Goal: Task Accomplishment & Management: Manage account settings

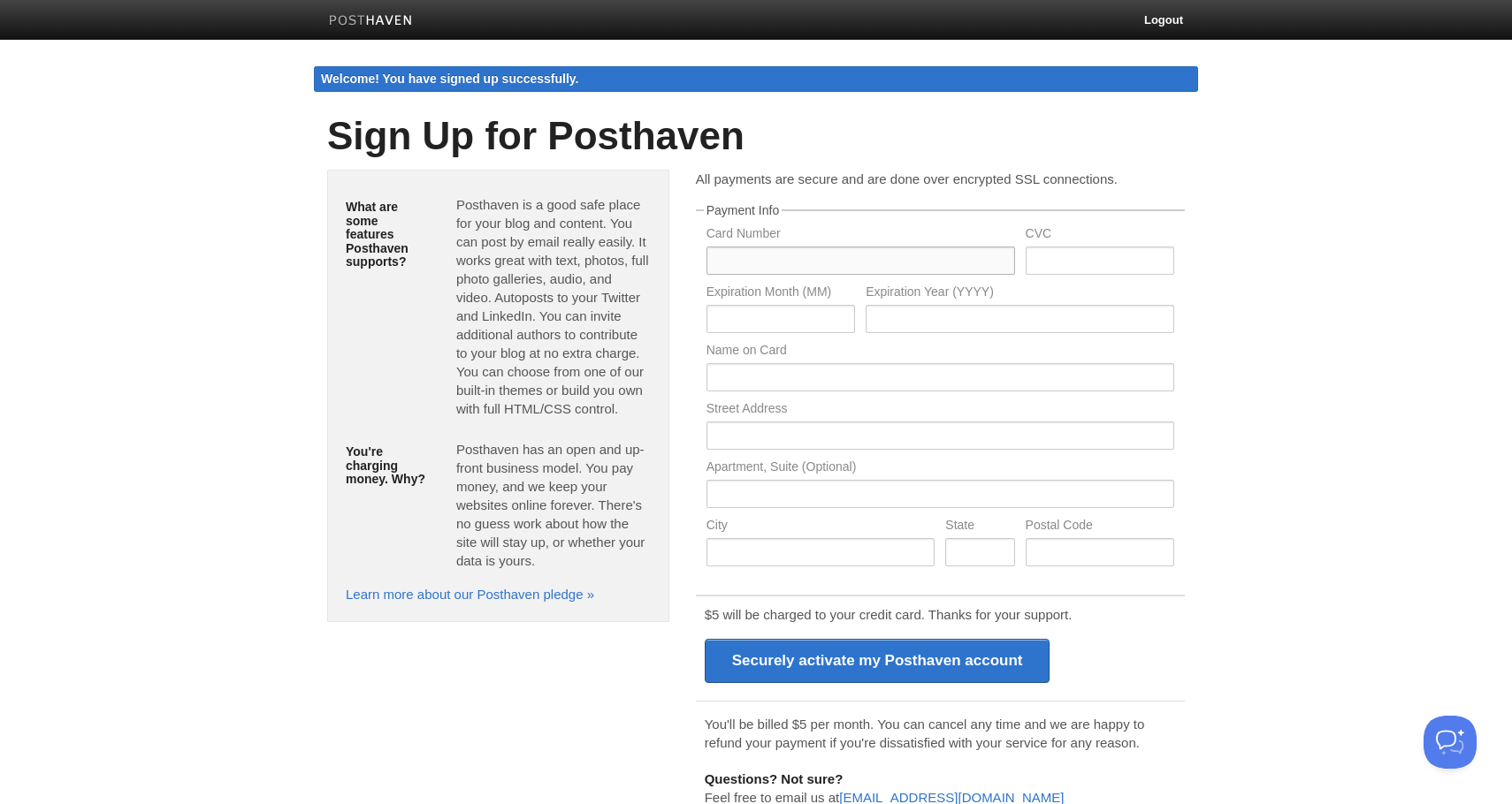
click at [766, 247] on input "text" at bounding box center [861, 260] width 309 height 29
click at [503, 505] on p "Posthaven has an open and up-front business model. You pay money, and we keep y…" at bounding box center [553, 505] width 195 height 130
click at [866, 264] on input "text" at bounding box center [861, 260] width 309 height 29
type input "[CREDIT_CARD_NUMBER]"
type input "109"
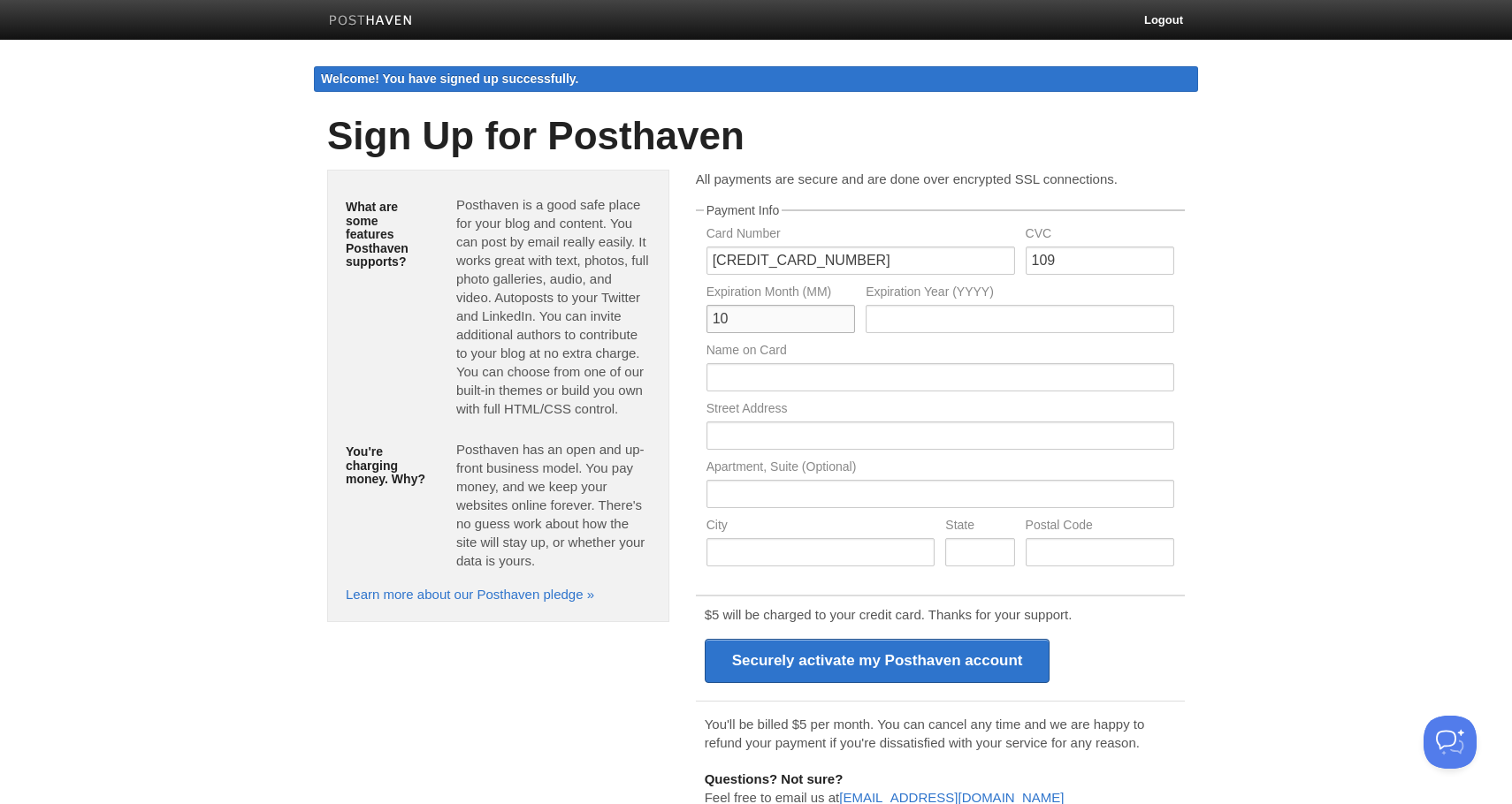
type input "1"
type input "10"
type input "2029"
type input "[PERSON_NAME]"
type input "982 Terrace Dr"
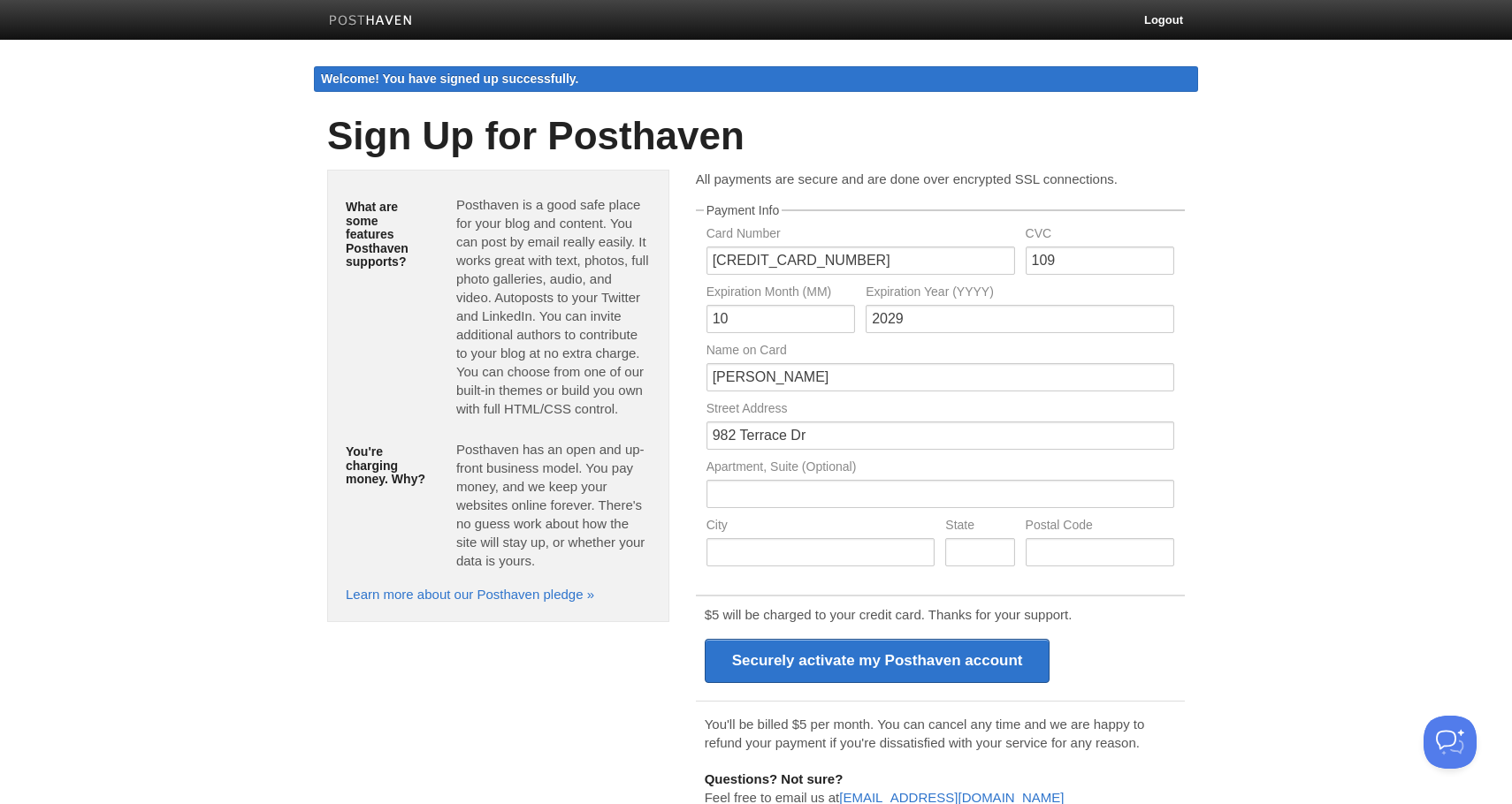
type input "[GEOGRAPHIC_DATA]"
type input "CA"
type input "94024"
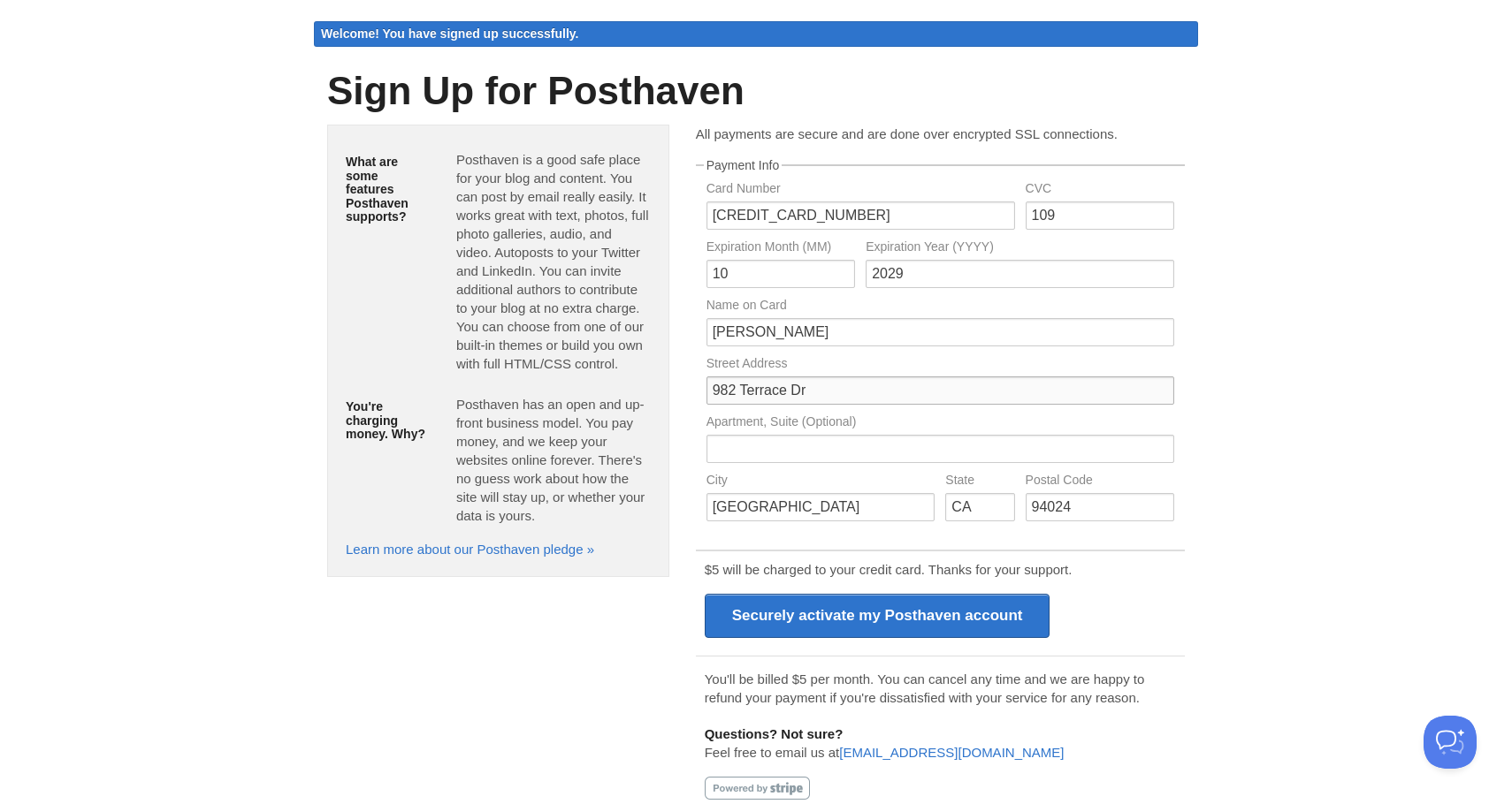
scroll to position [71, 0]
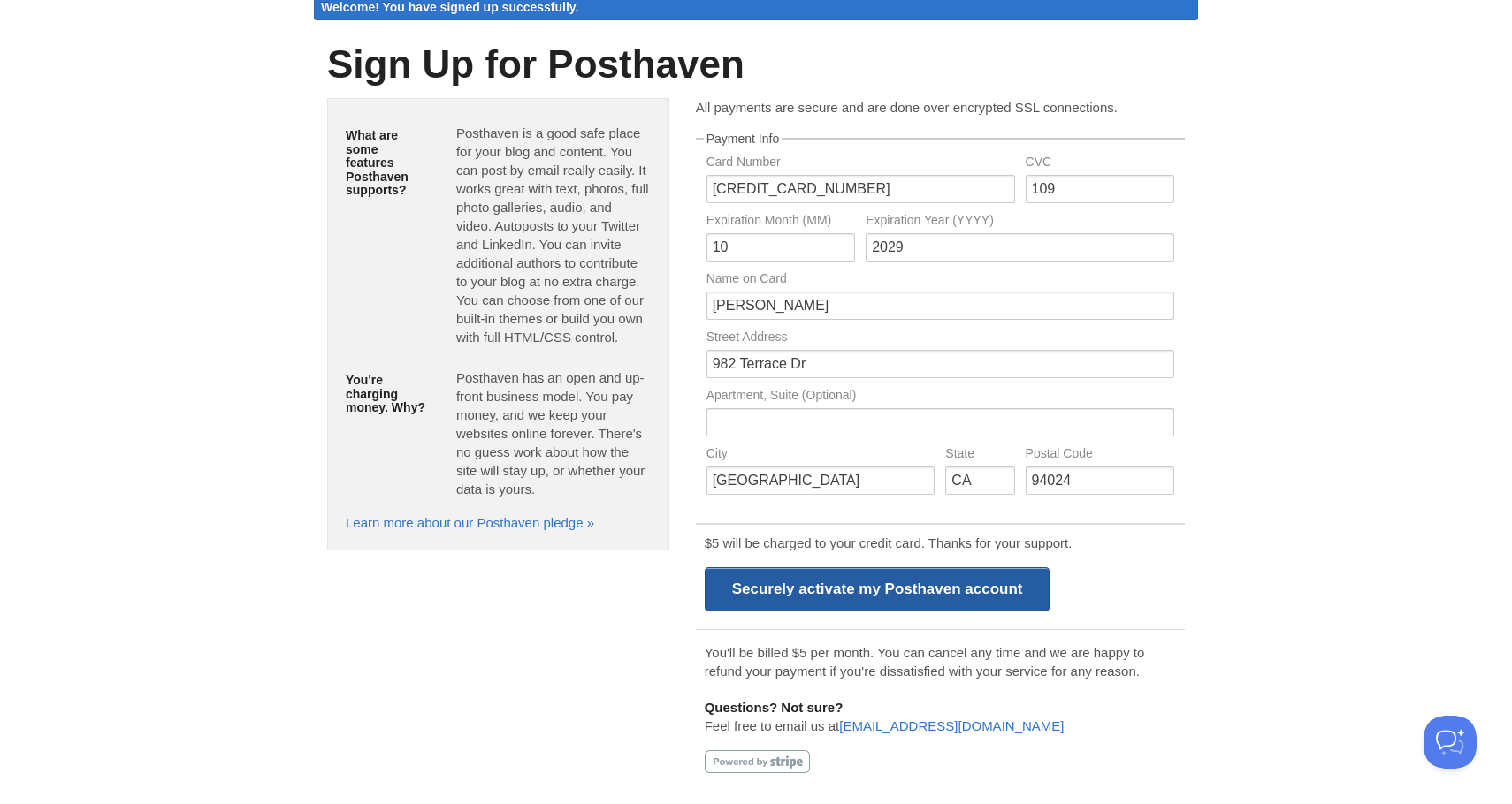
click at [885, 596] on input "Securely activate my Posthaven account" at bounding box center [878, 589] width 346 height 45
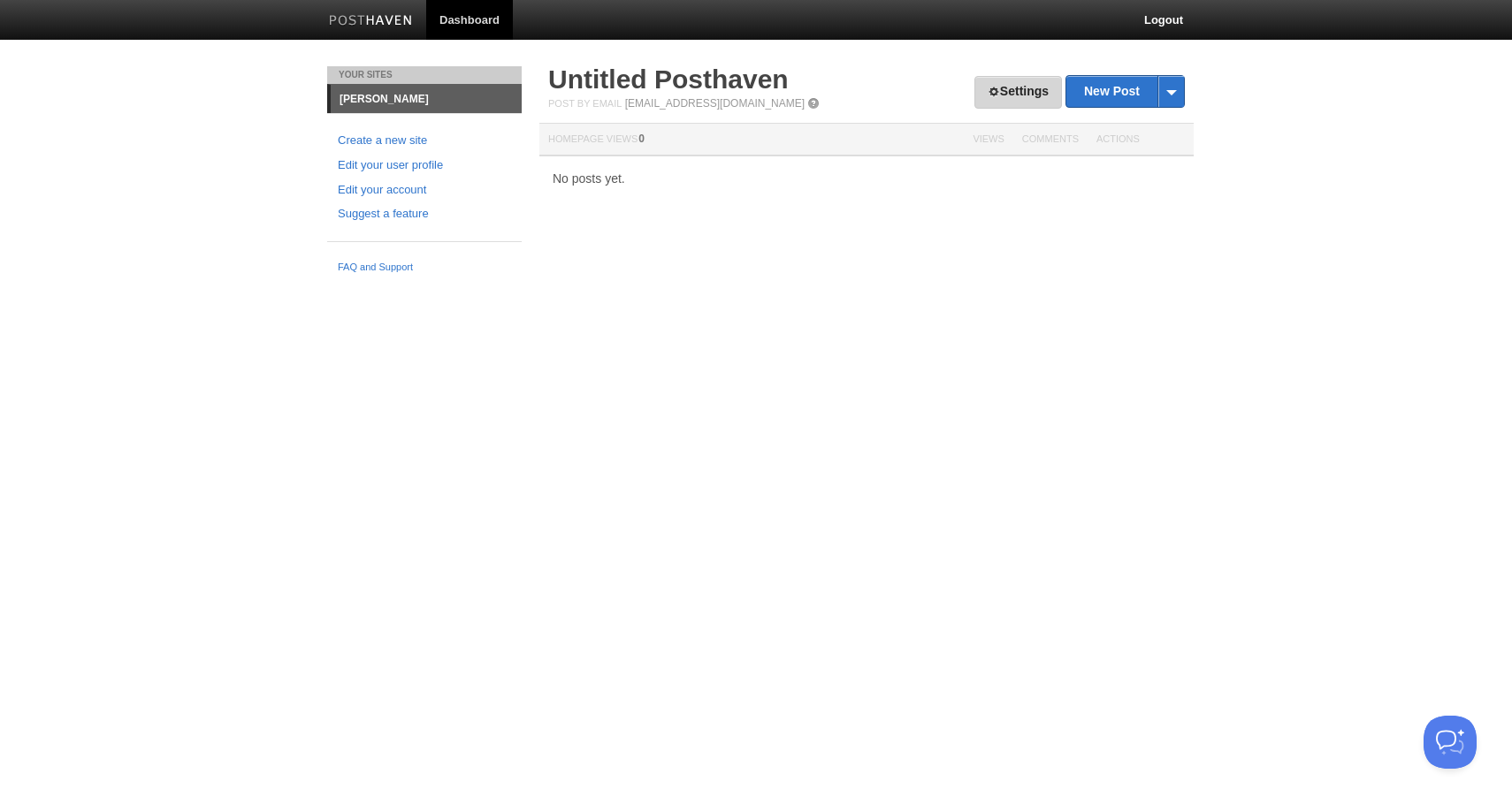
click at [1023, 82] on link "Settings" at bounding box center [1018, 92] width 87 height 32
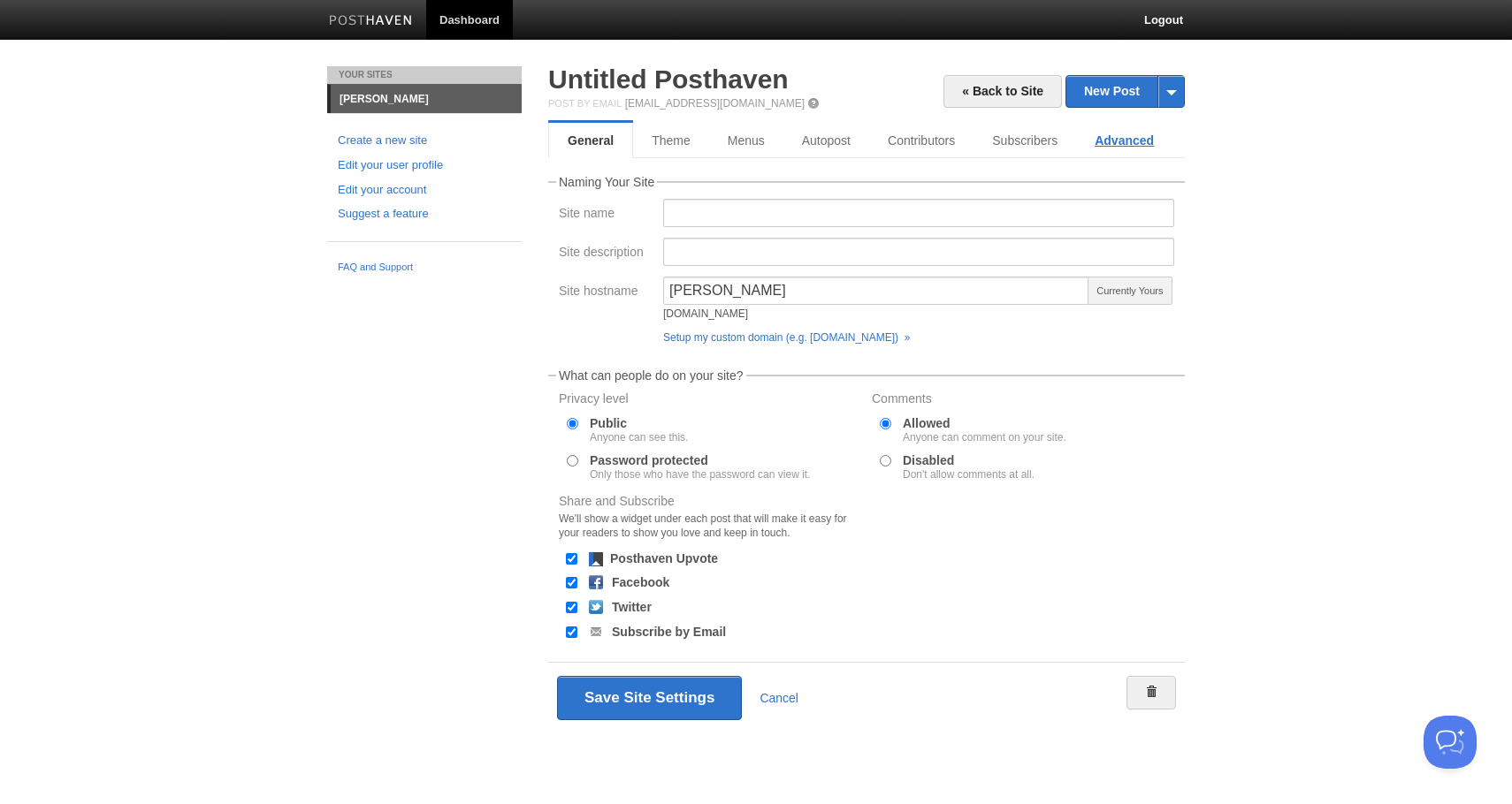
click at [1110, 133] on link "Advanced" at bounding box center [1124, 140] width 96 height 35
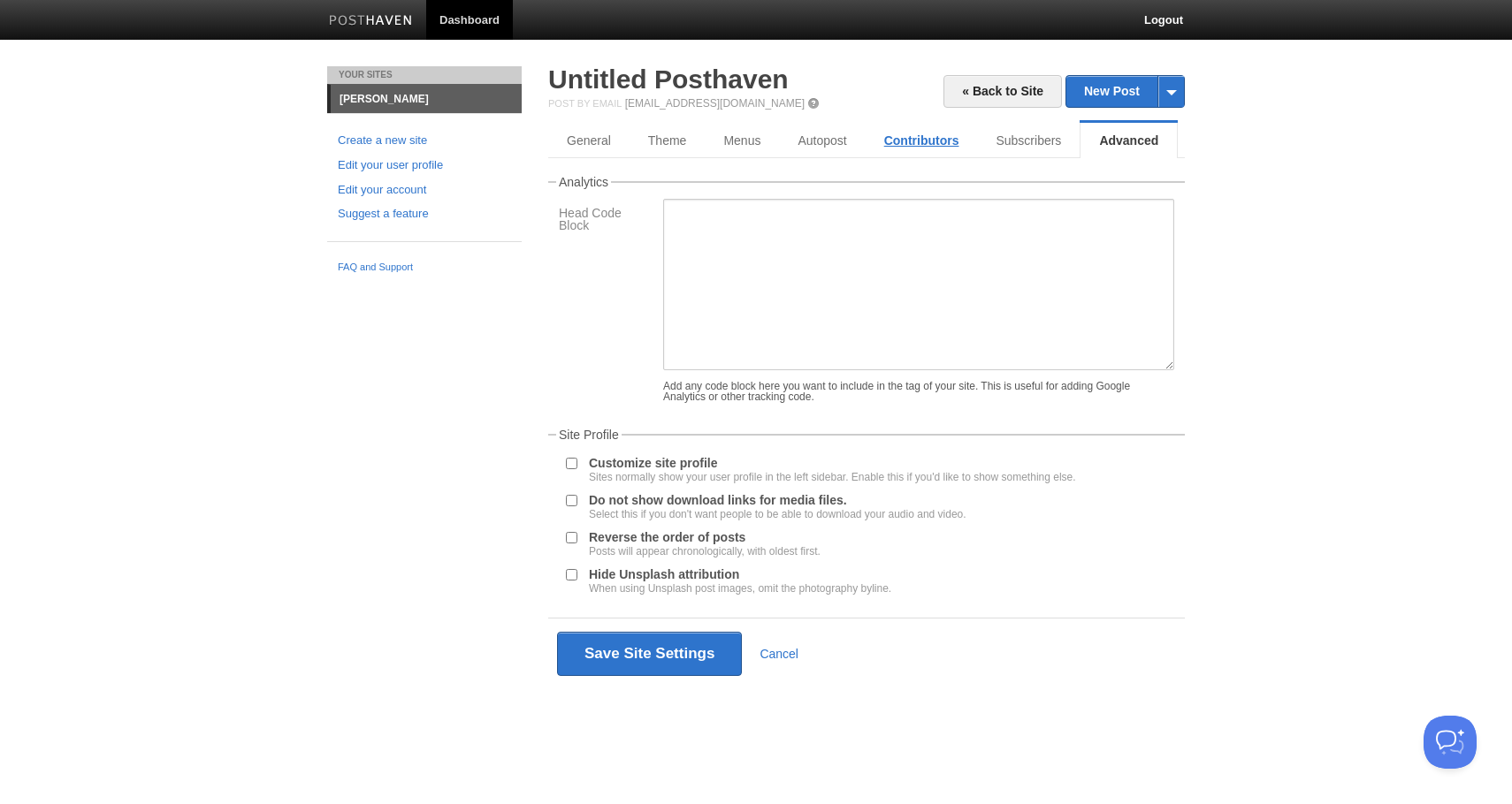
click at [959, 135] on link "Contributors" at bounding box center [921, 140] width 112 height 35
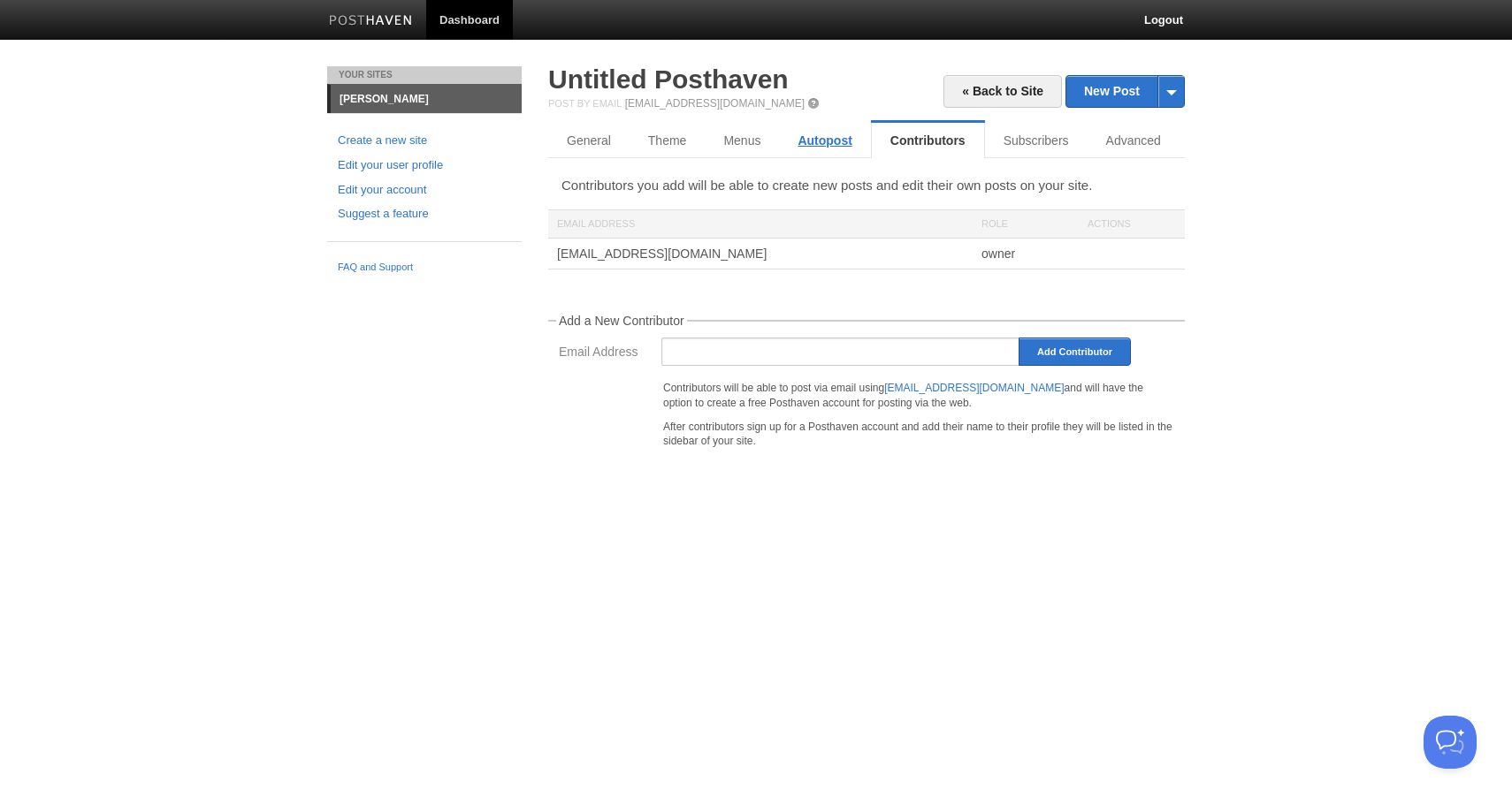
click at [854, 138] on link "Autopost" at bounding box center [824, 140] width 91 height 35
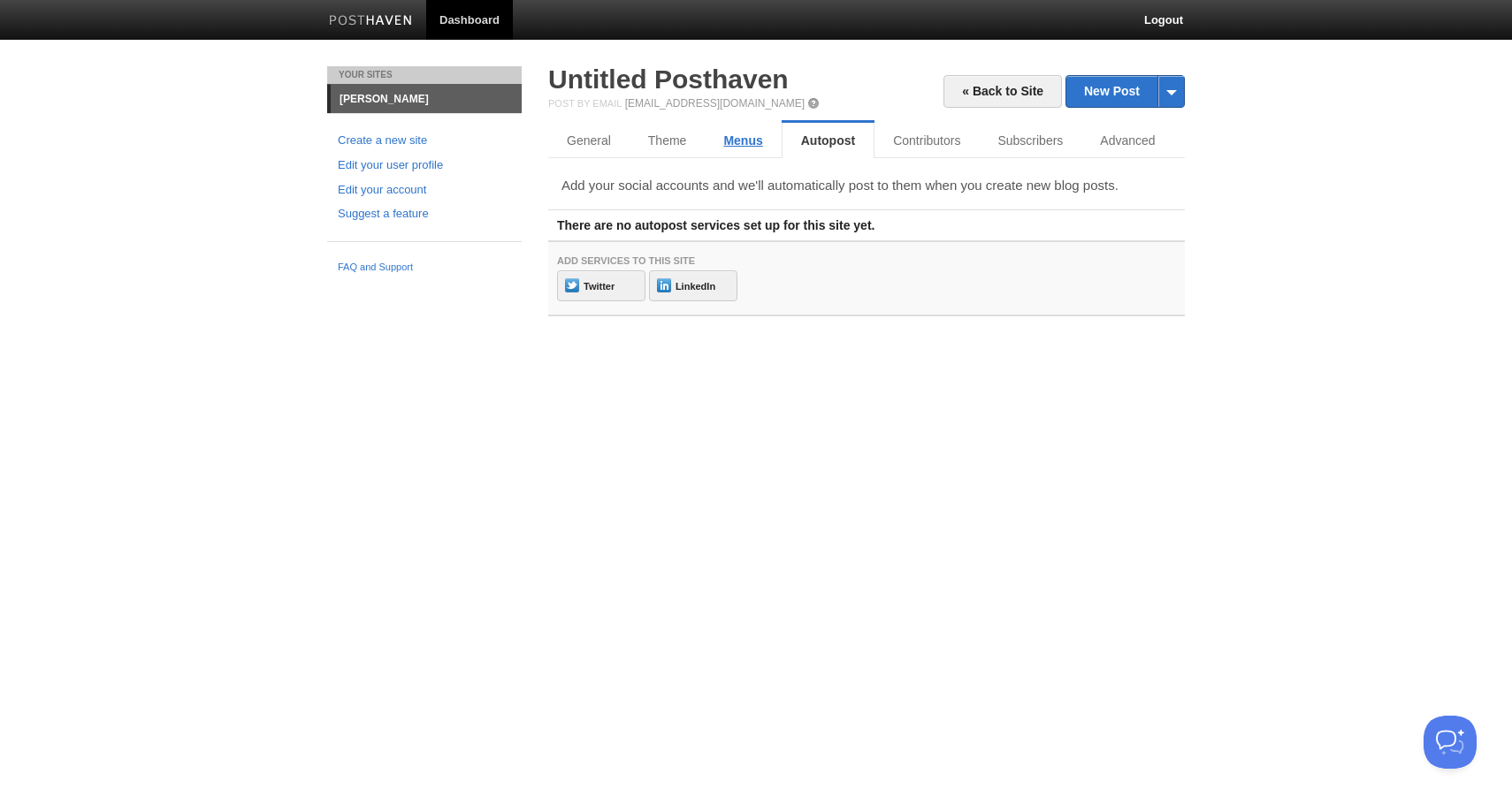
click at [745, 132] on link "Menus" at bounding box center [743, 140] width 76 height 35
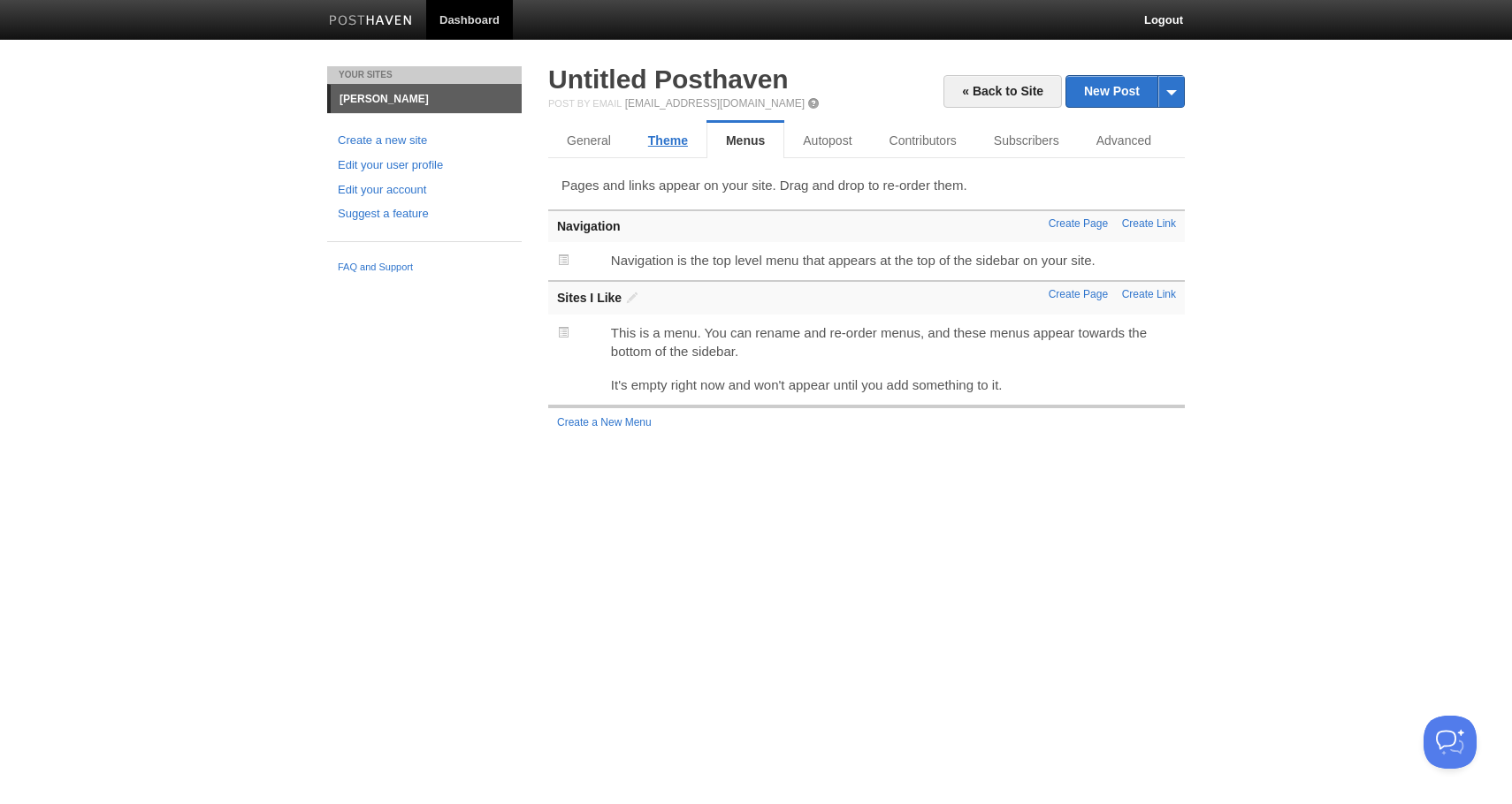
click at [677, 138] on link "Theme" at bounding box center [668, 140] width 77 height 35
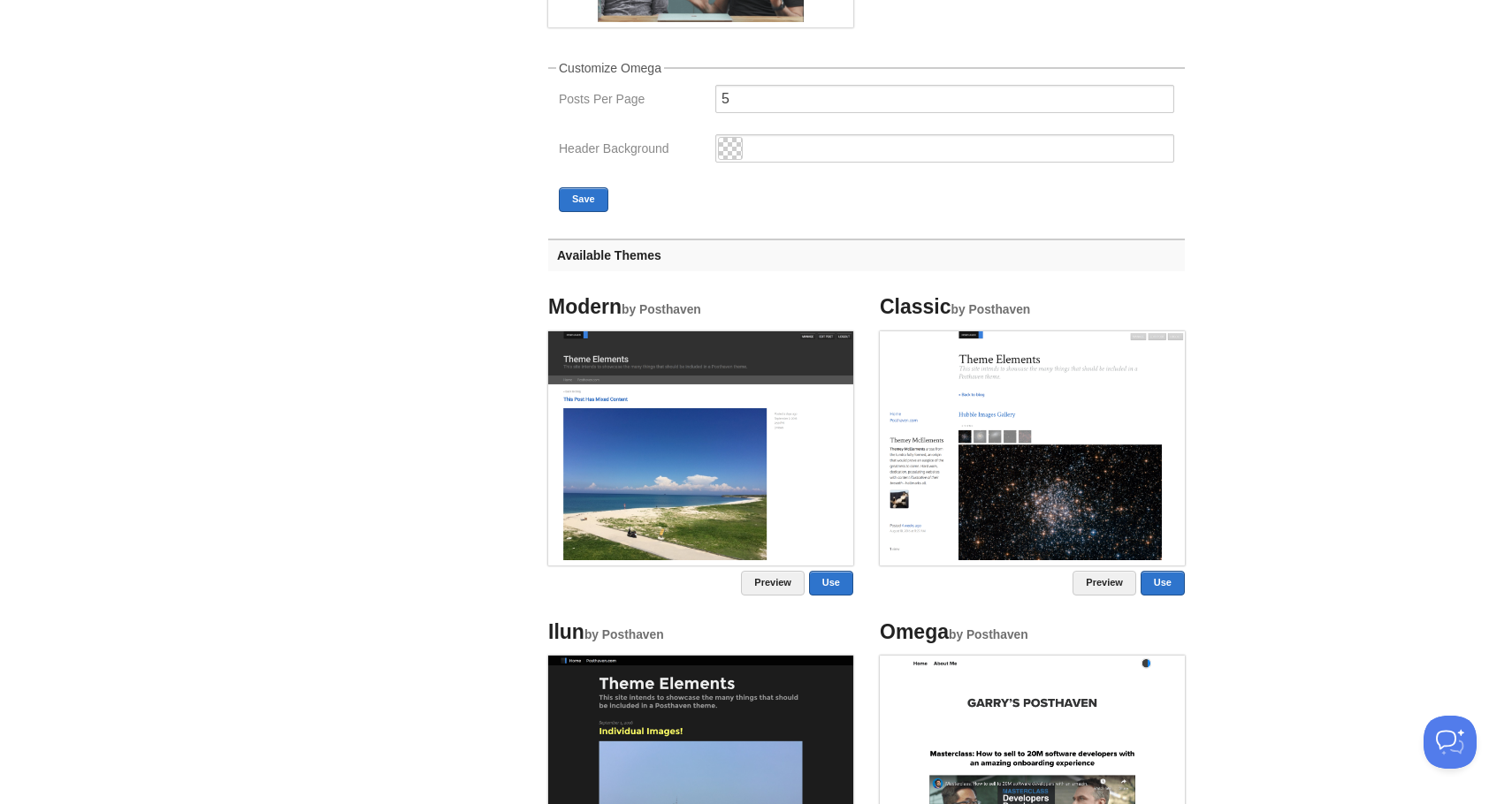
scroll to position [485, 0]
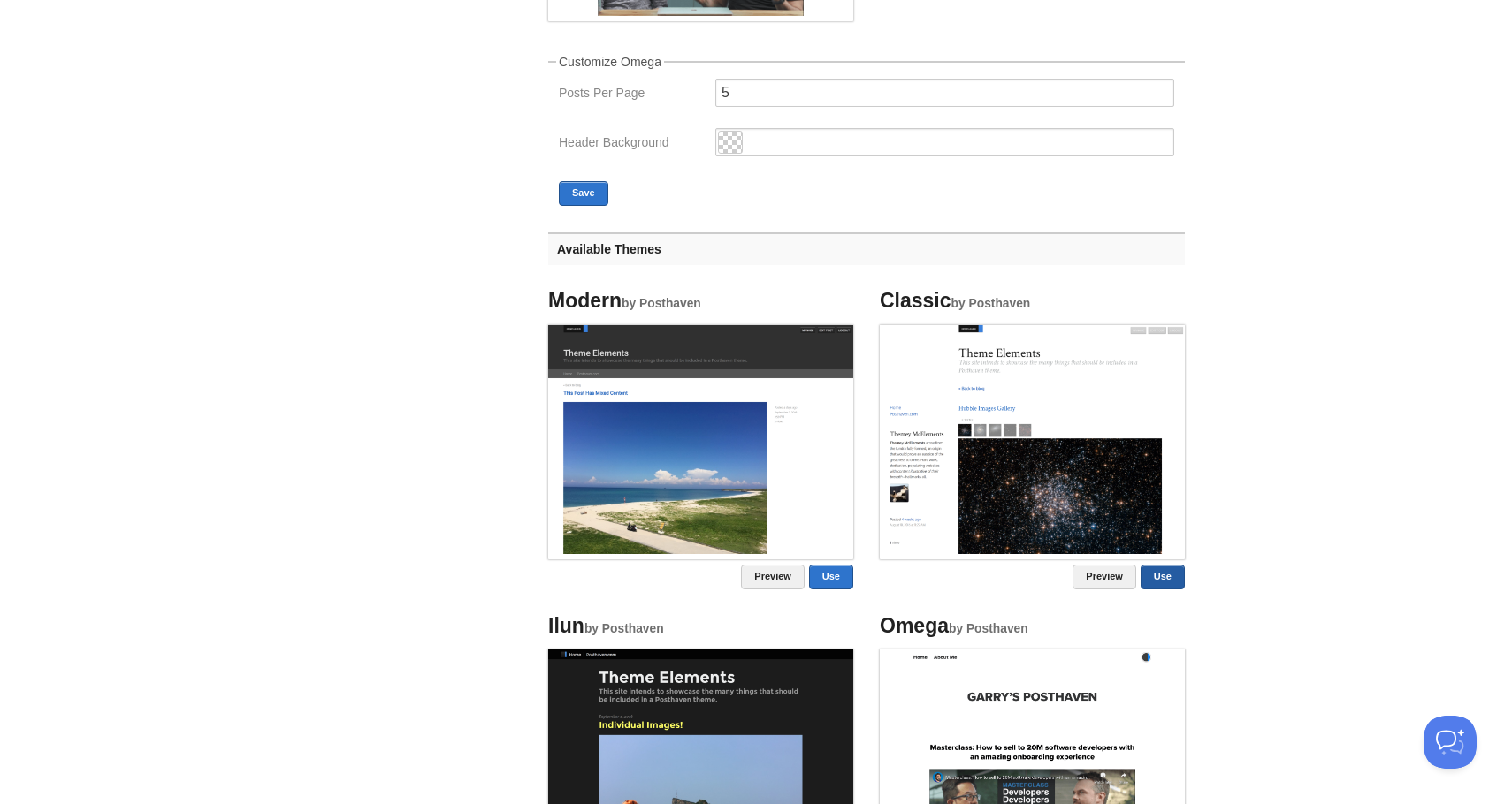
click at [1146, 572] on link "Use" at bounding box center [1163, 577] width 45 height 25
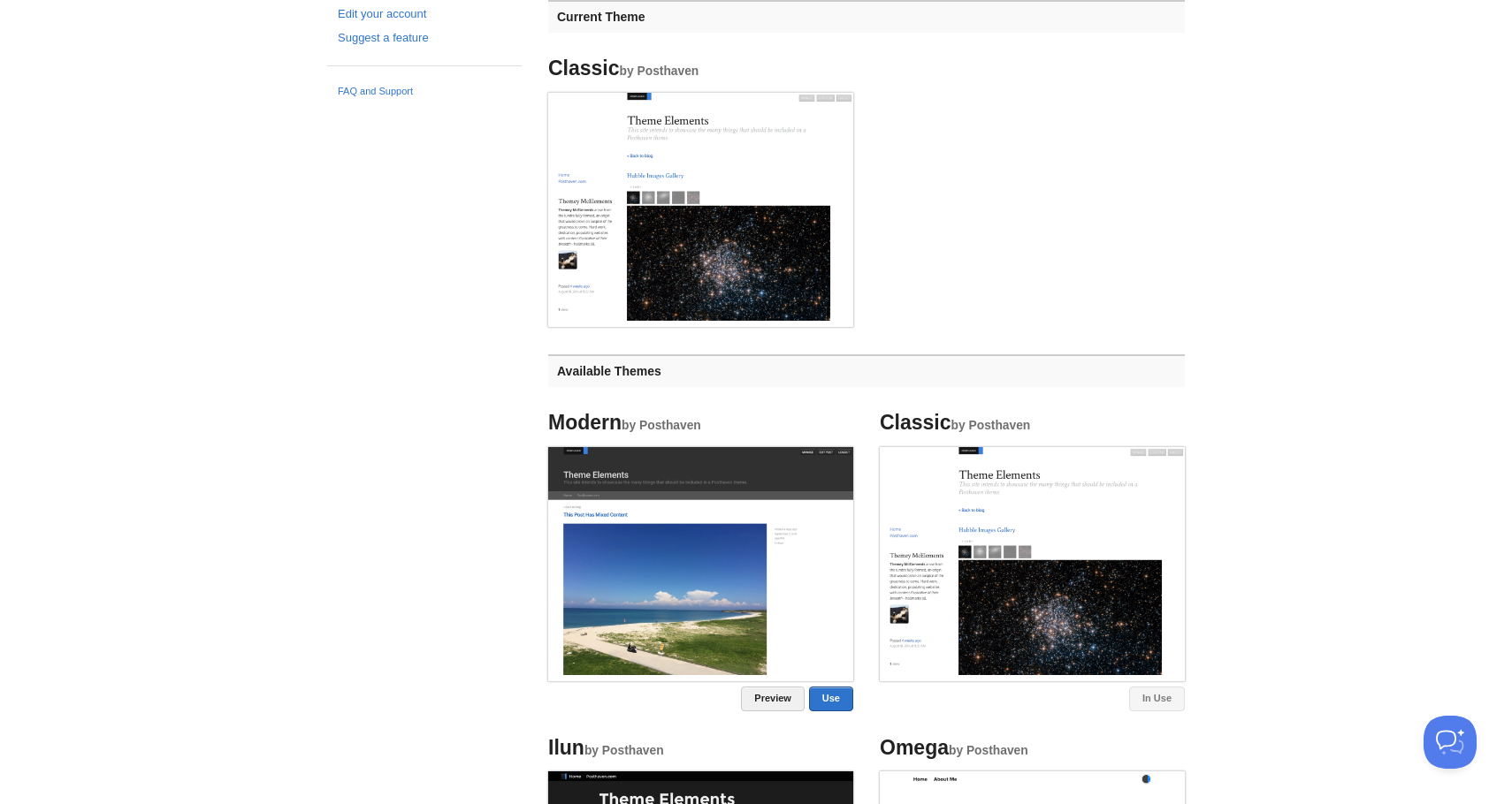
scroll to position [0, 0]
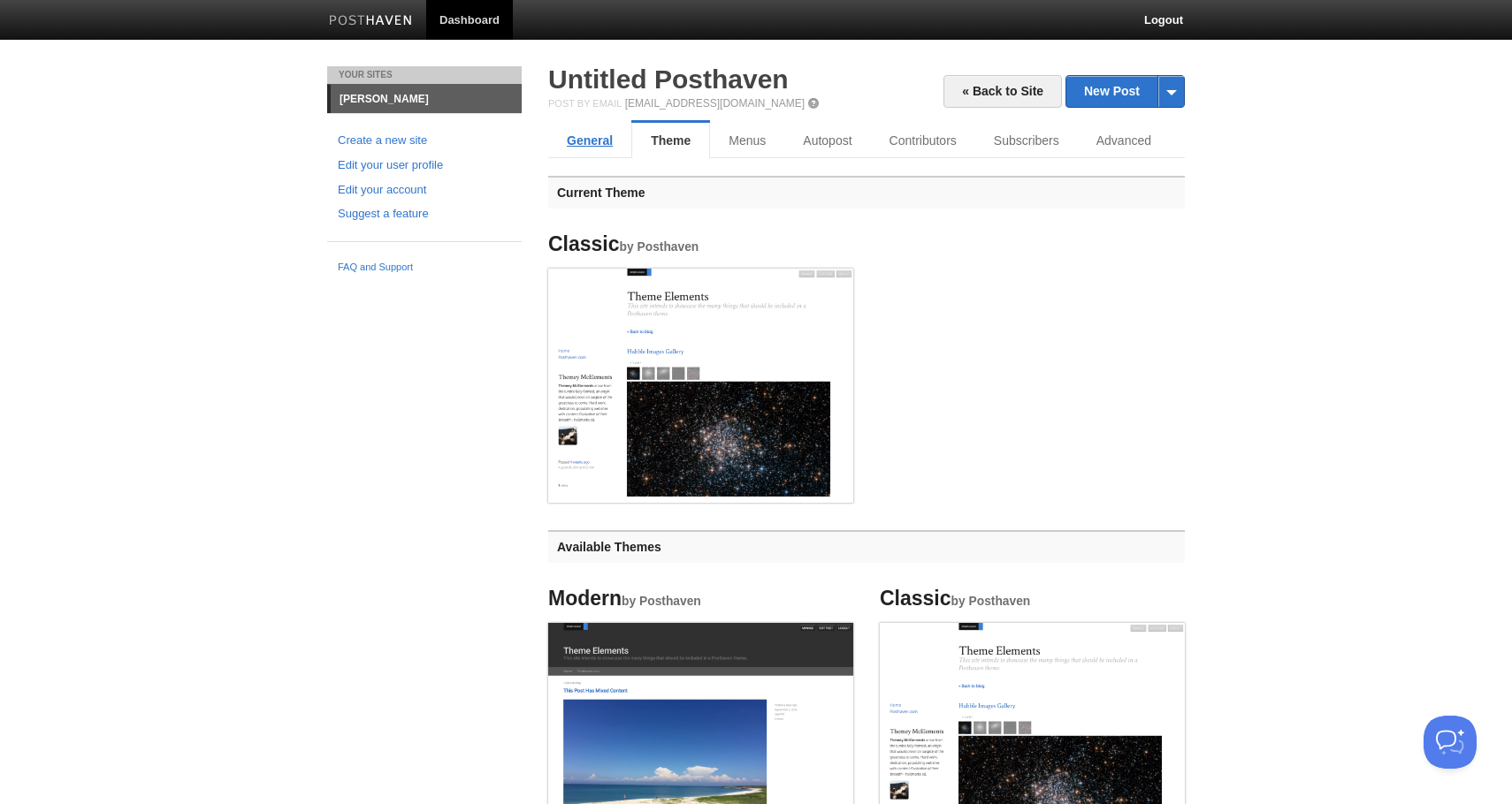
click at [606, 141] on link "General" at bounding box center [590, 140] width 83 height 35
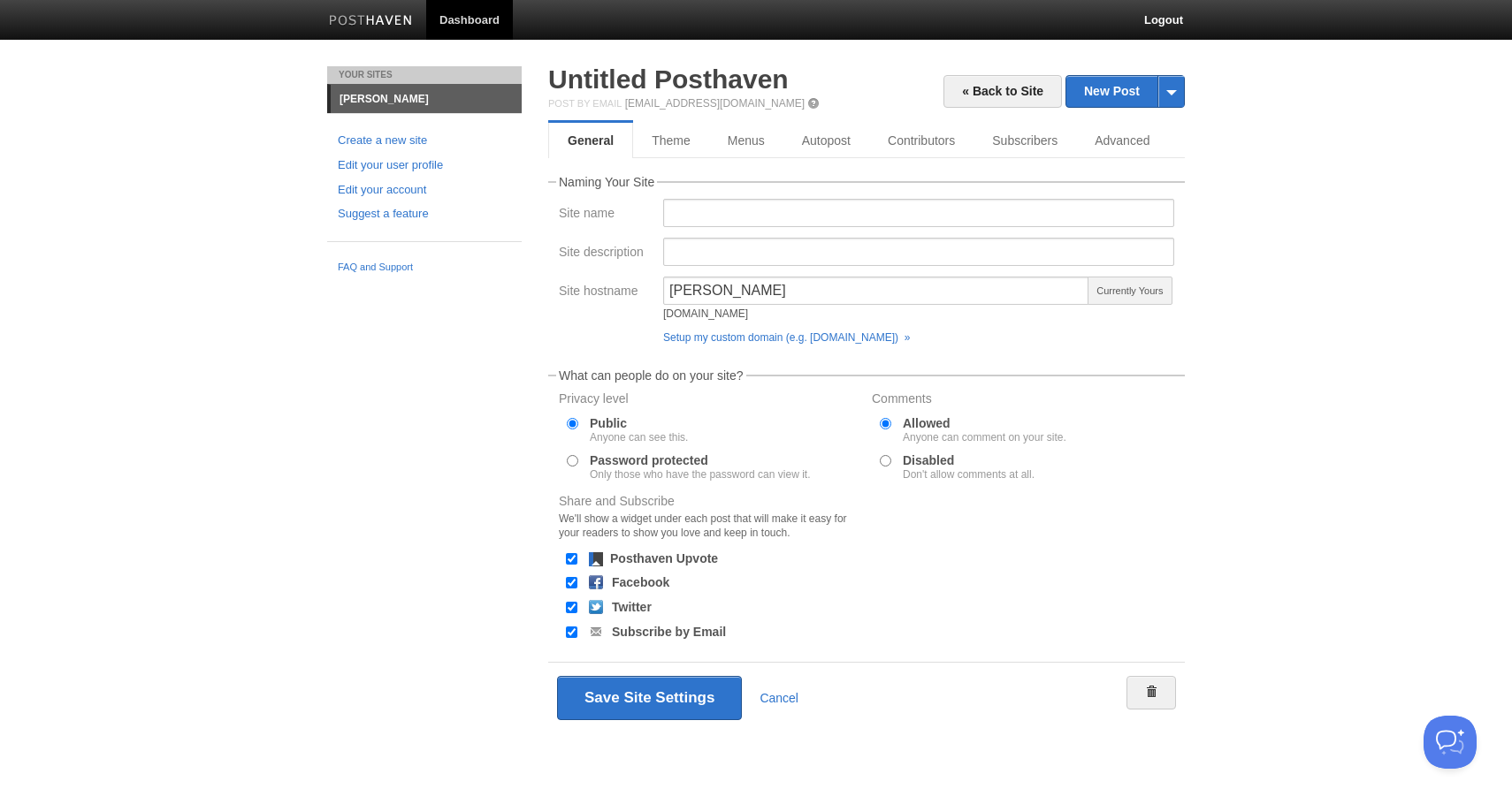
click at [807, 100] on span at bounding box center [813, 103] width 12 height 12
click at [1107, 140] on link "Advanced" at bounding box center [1124, 140] width 96 height 35
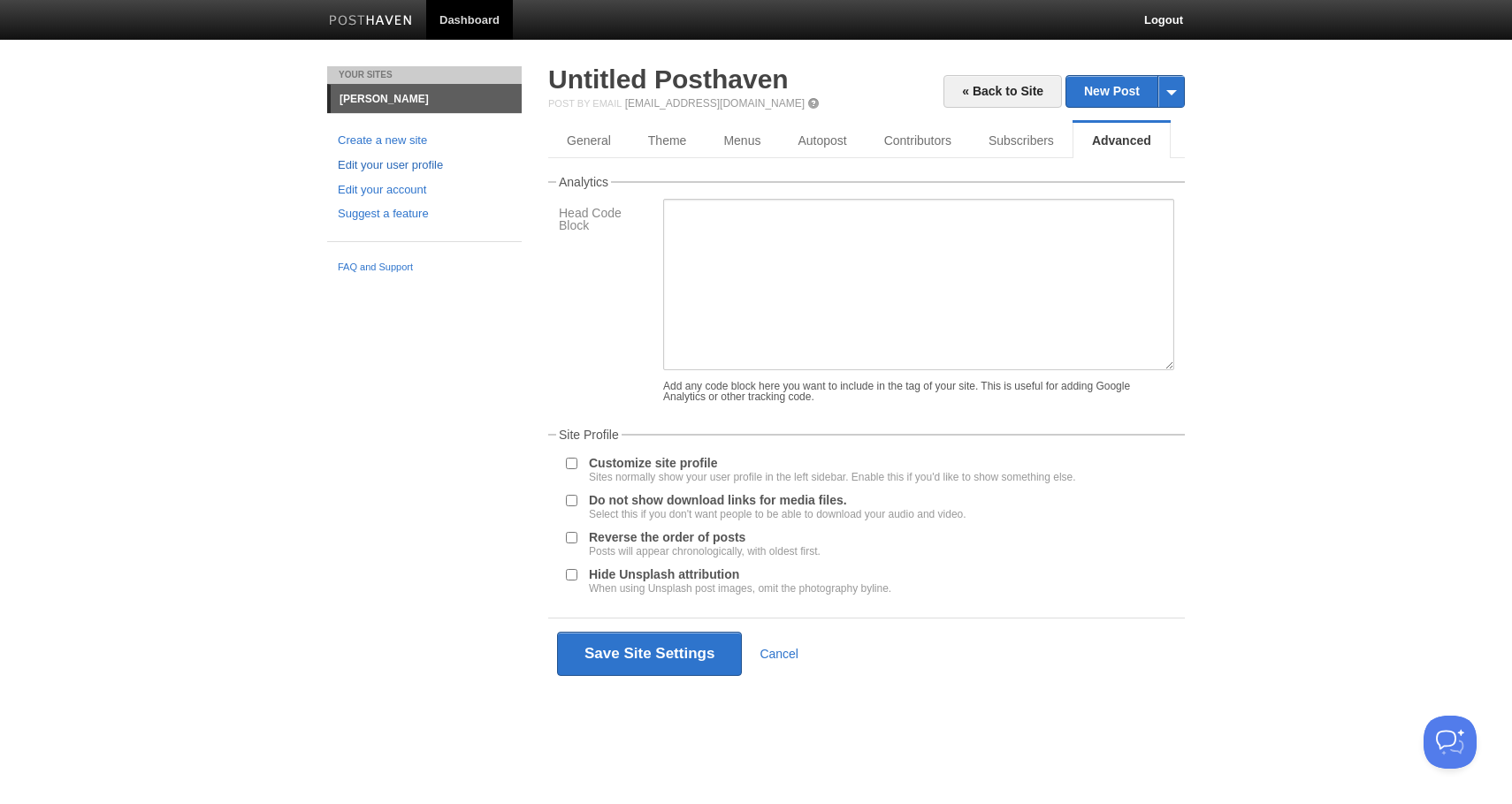
click at [423, 170] on link "Edit your user profile" at bounding box center [424, 166] width 173 height 19
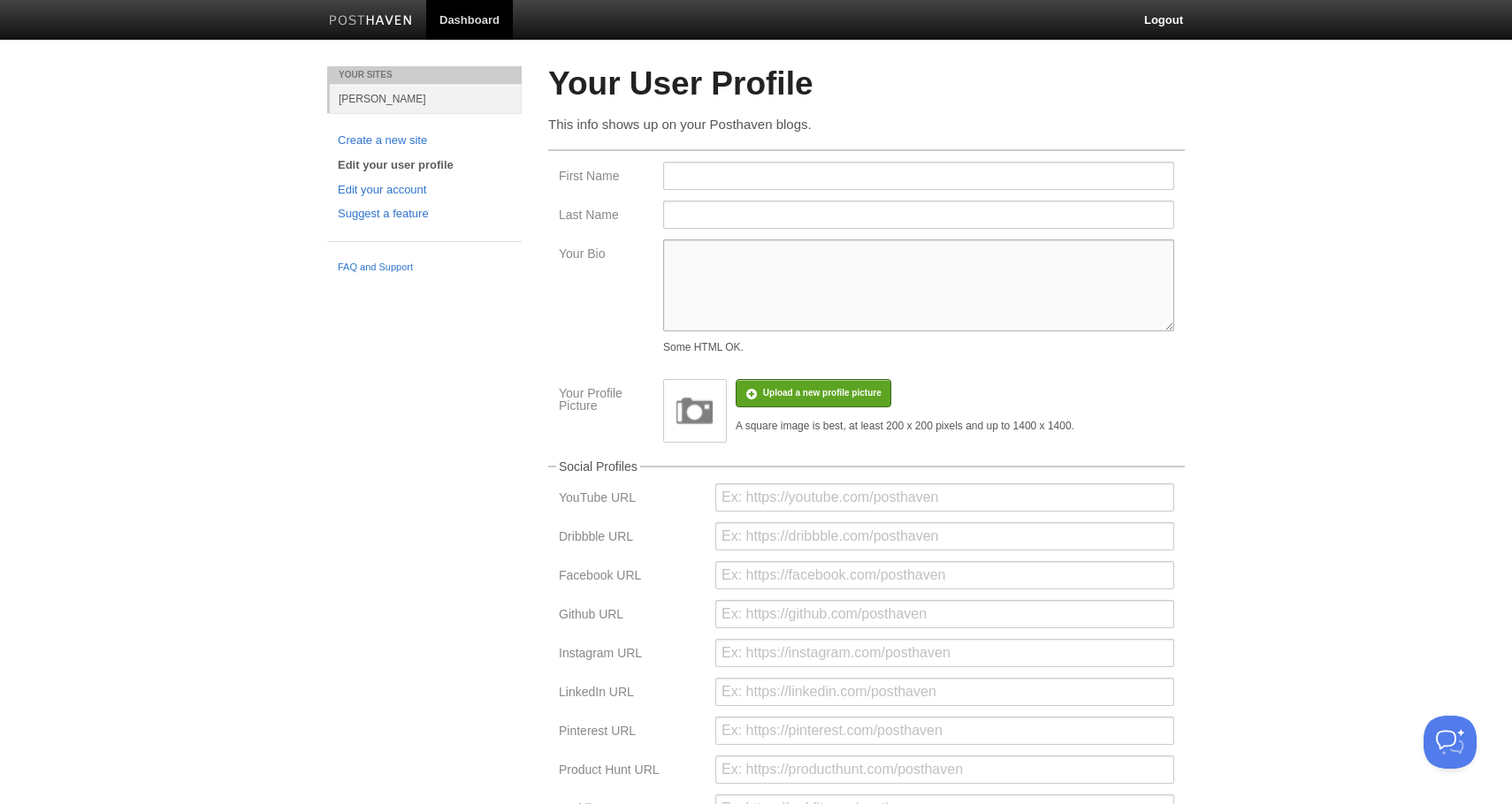
click at [704, 272] on textarea "Your Bio" at bounding box center [920, 285] width 512 height 92
paste textarea "“Privacy practitioner with over a decade in big tech privacy, mapping how data …"
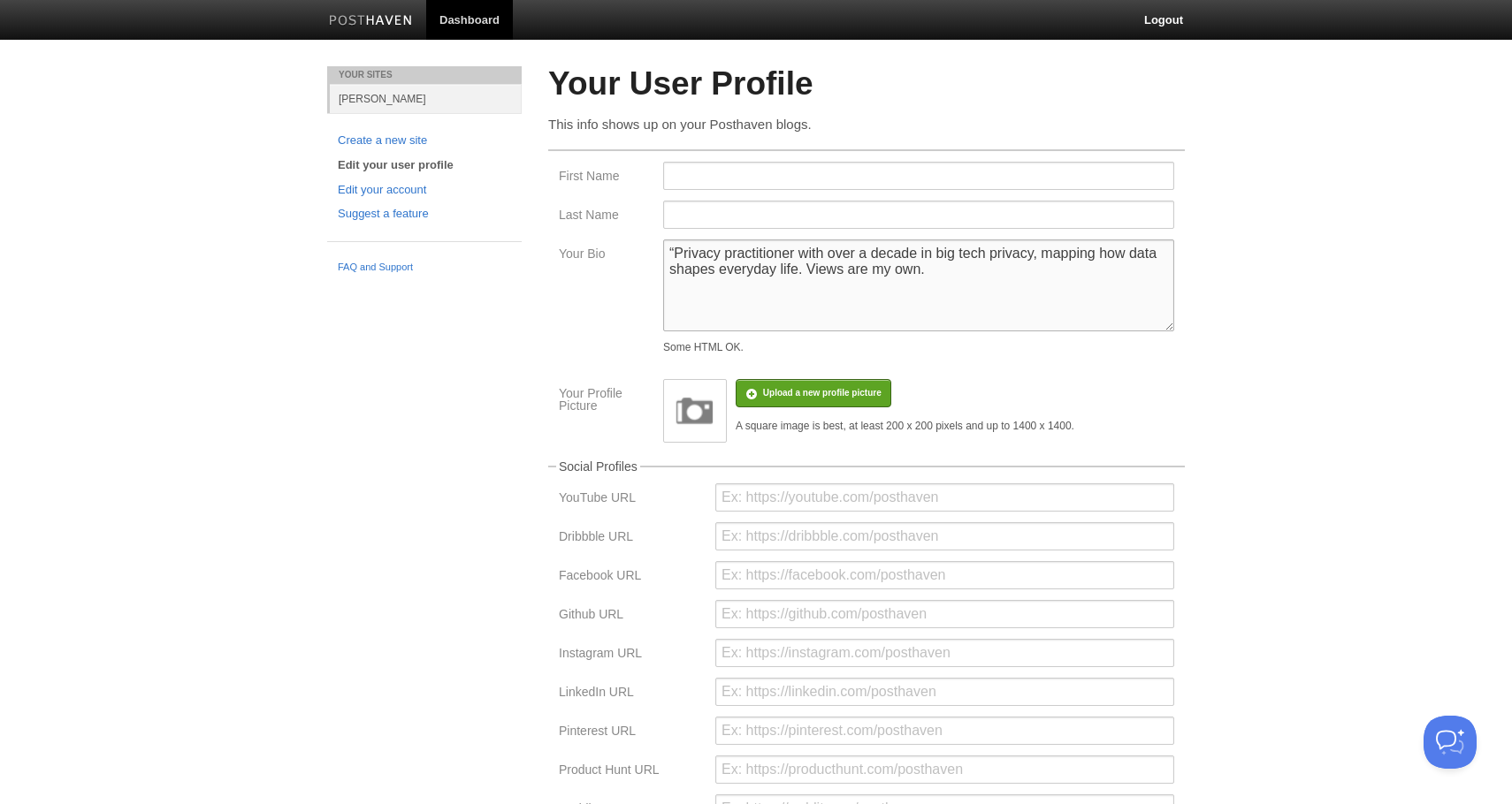
click at [680, 252] on textarea "“Privacy practitioner with over a decade in big tech privacy, mapping how data …" at bounding box center [920, 285] width 512 height 92
type textarea "Privacy practitioner with over a decade in big tech privacy, mapping how data s…"
click at [734, 182] on input "First Name" at bounding box center [920, 176] width 512 height 29
type input "[PERSON_NAME]"
type input "Kuzak"
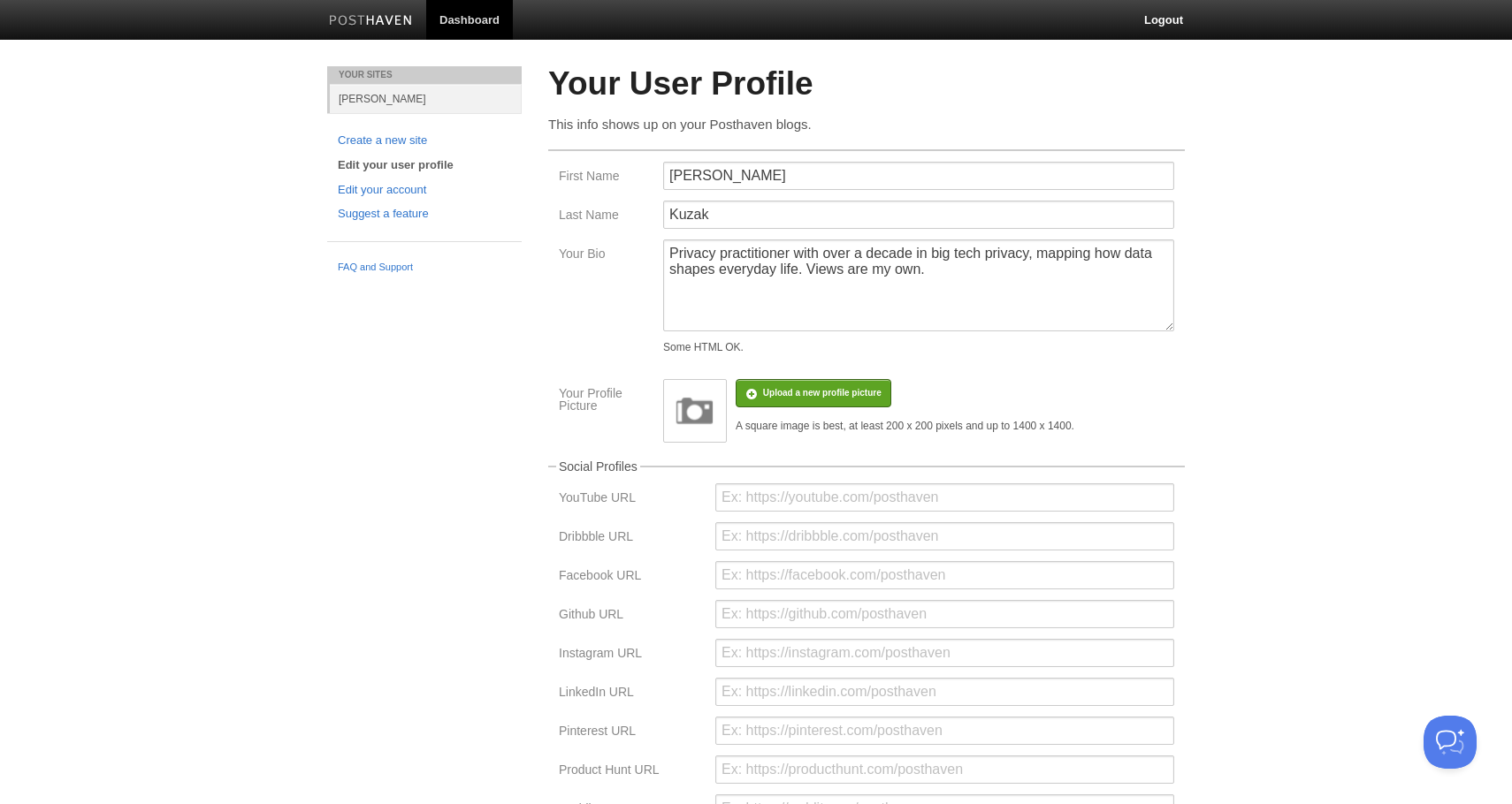
click at [610, 360] on div "Your Bio Privacy practitioner with over a decade in big tech privacy, mapping h…" at bounding box center [866, 300] width 626 height 122
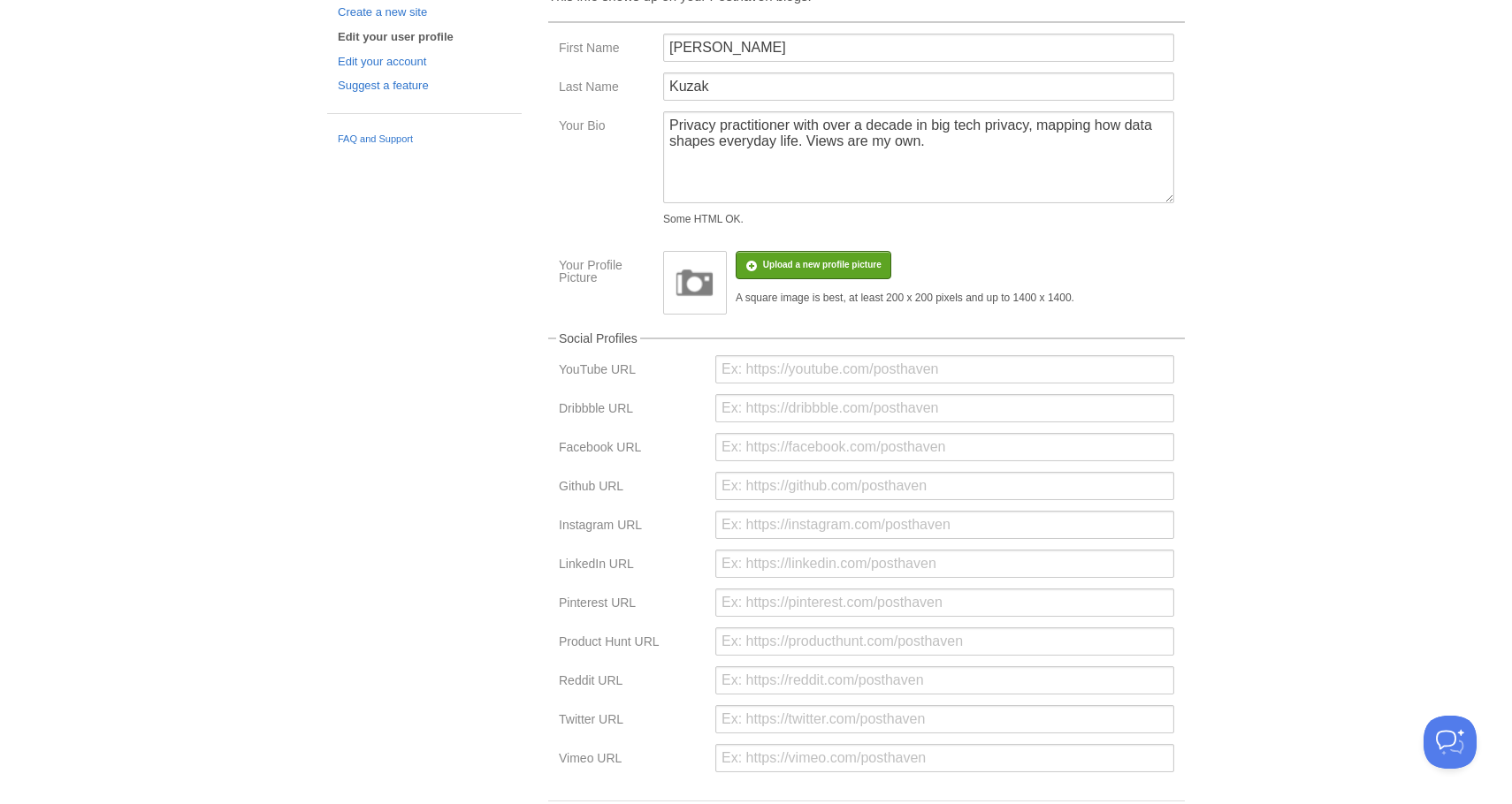
scroll to position [255, 0]
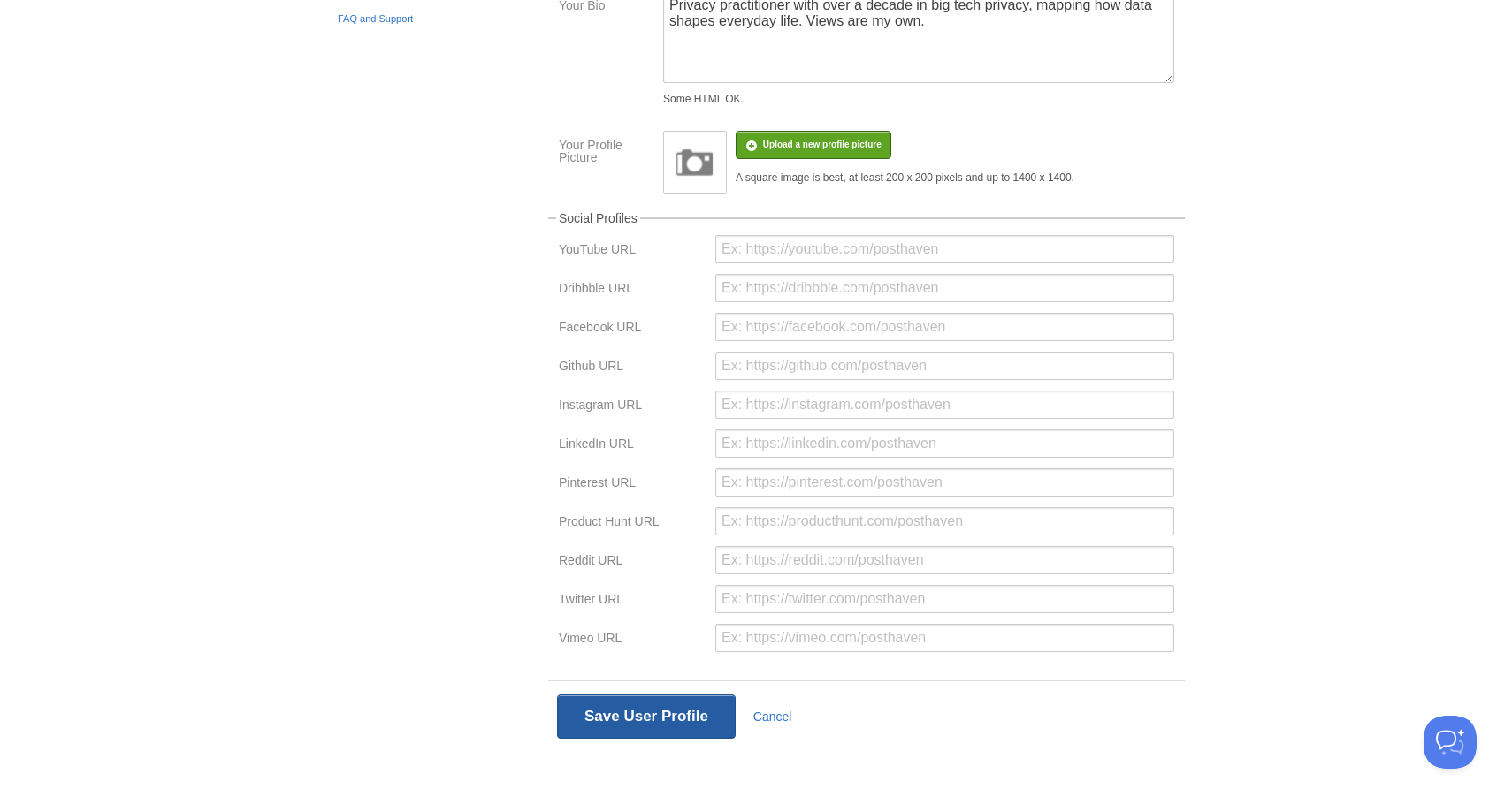
click at [650, 720] on button "Save User Profile" at bounding box center [647, 717] width 179 height 45
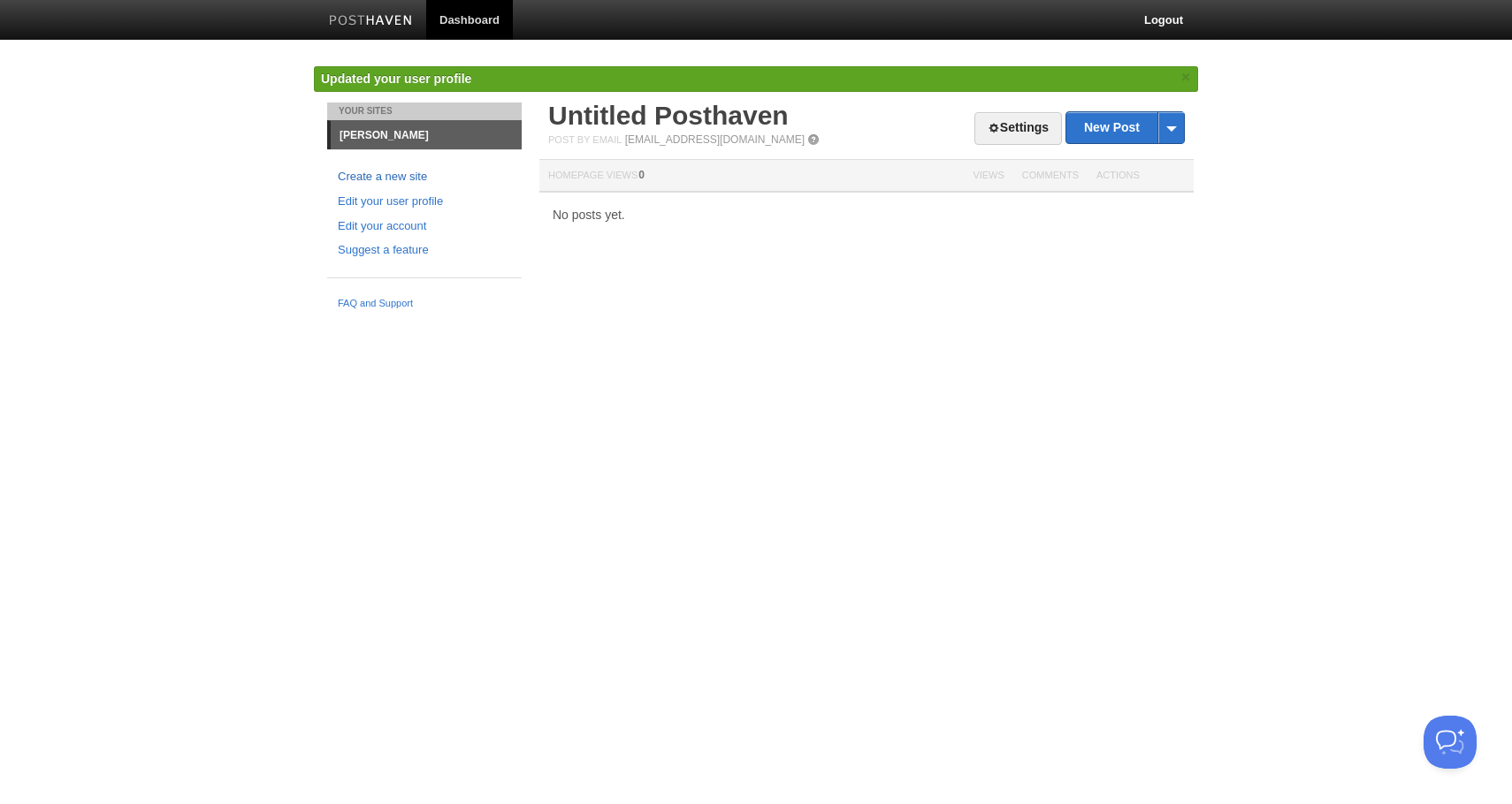
click at [423, 176] on link "Create a new site" at bounding box center [424, 178] width 173 height 19
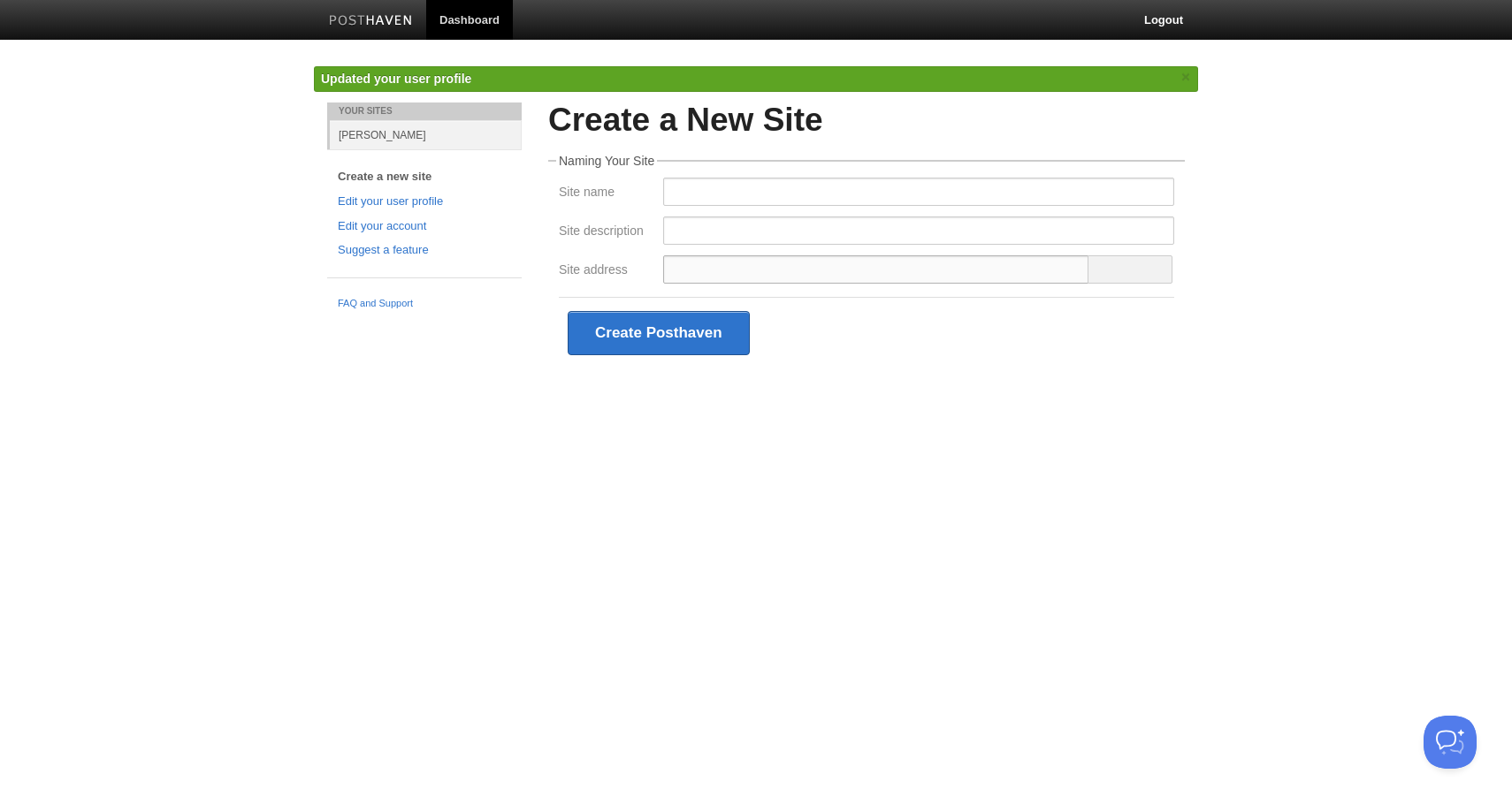
click at [740, 263] on input "Site address" at bounding box center [877, 270] width 426 height 29
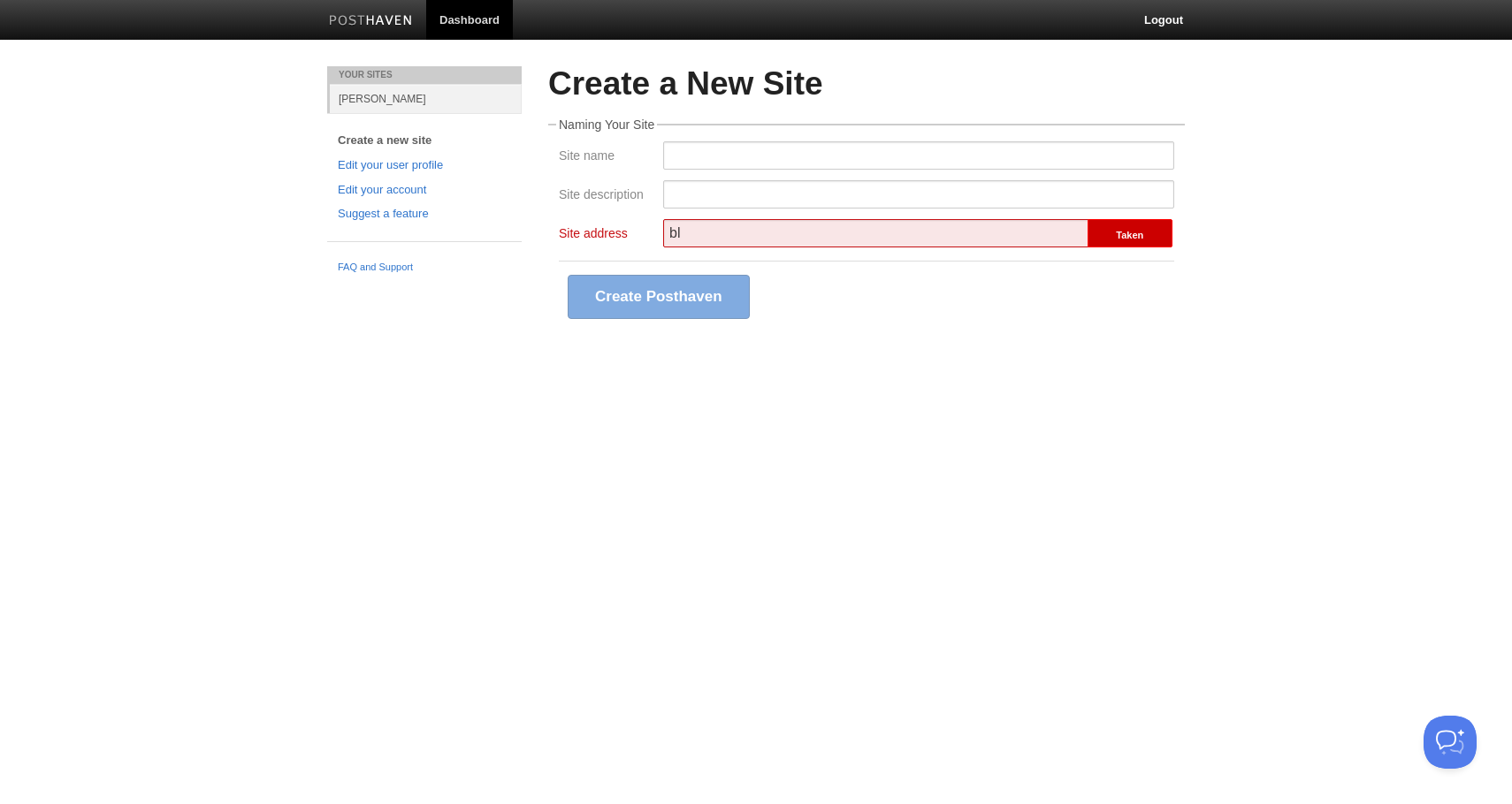
type input "b"
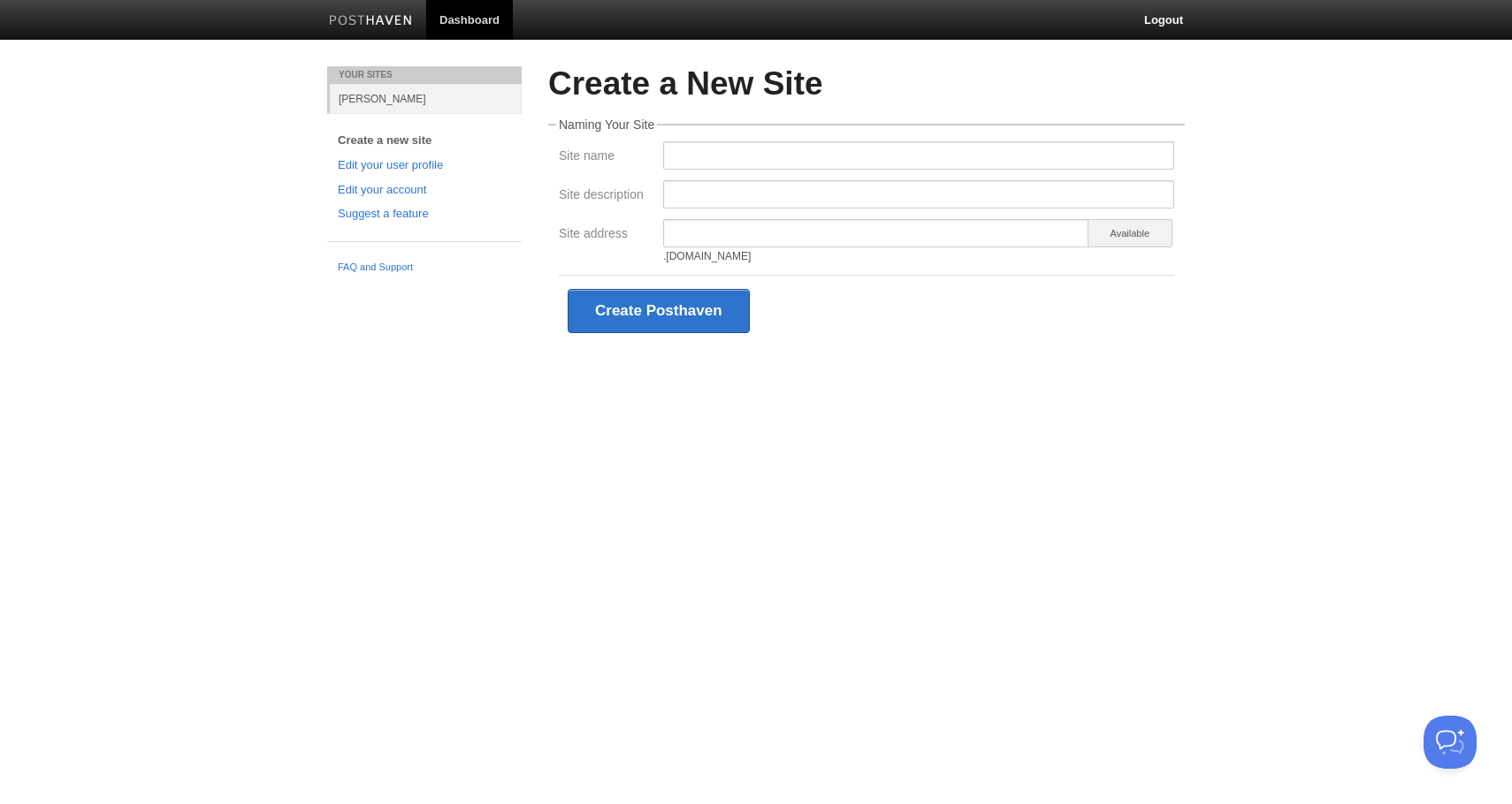
click at [400, 258] on ul "FAQ and Support" at bounding box center [424, 258] width 195 height 34
click at [399, 270] on link "FAQ and Support" at bounding box center [424, 267] width 173 height 16
click at [373, 27] on img at bounding box center [371, 22] width 84 height 13
click at [360, 100] on link "chriskuzak" at bounding box center [426, 98] width 192 height 29
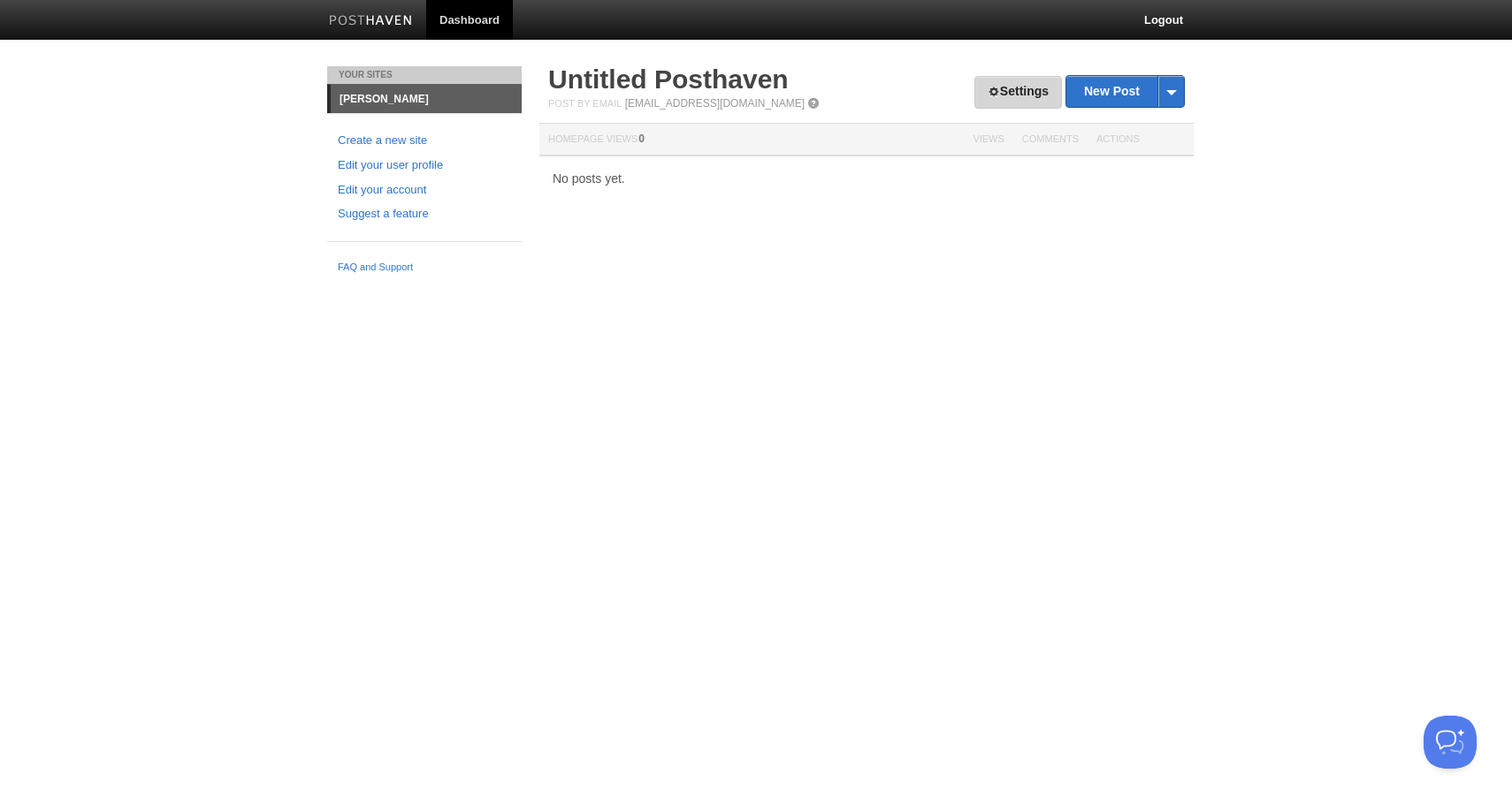
click at [979, 103] on link "Settings" at bounding box center [1018, 92] width 87 height 32
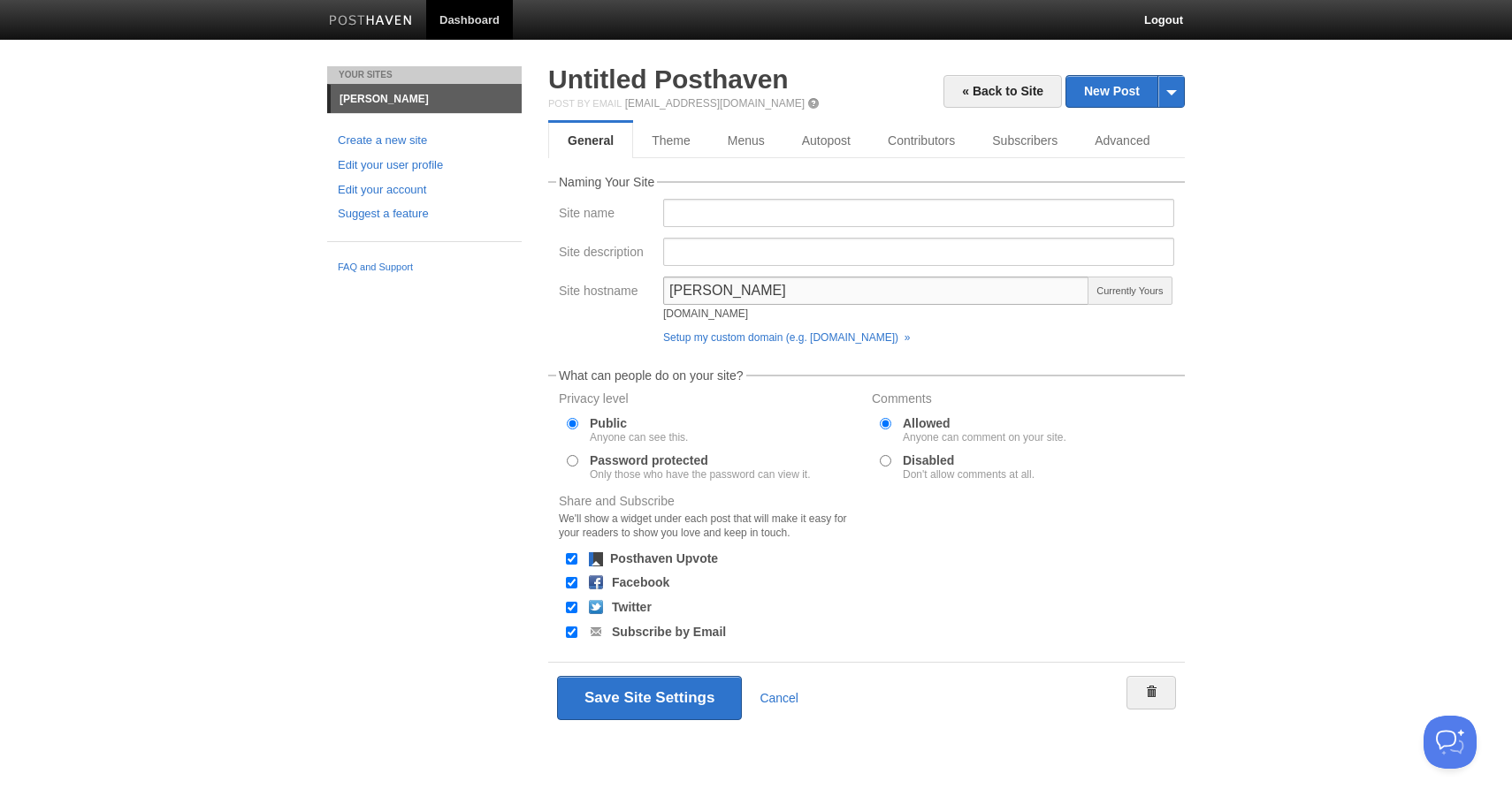
click at [757, 297] on input "chriskuzak" at bounding box center [877, 291] width 426 height 29
click at [762, 338] on link "Setup my custom domain (e.g. blog.yourdomain.com) »" at bounding box center [786, 337] width 246 height 12
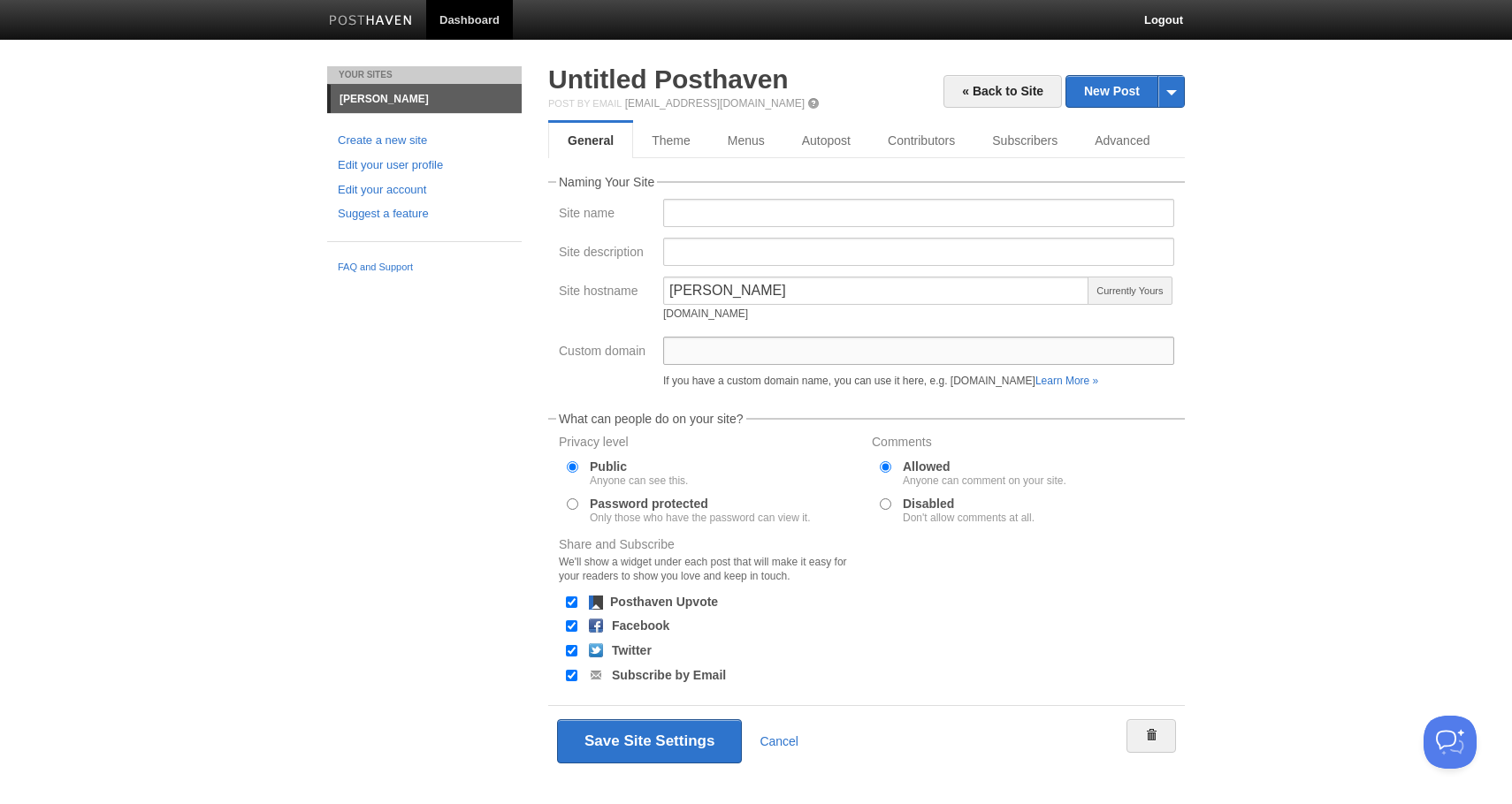
click at [761, 360] on input "Custom domain" at bounding box center [920, 351] width 512 height 29
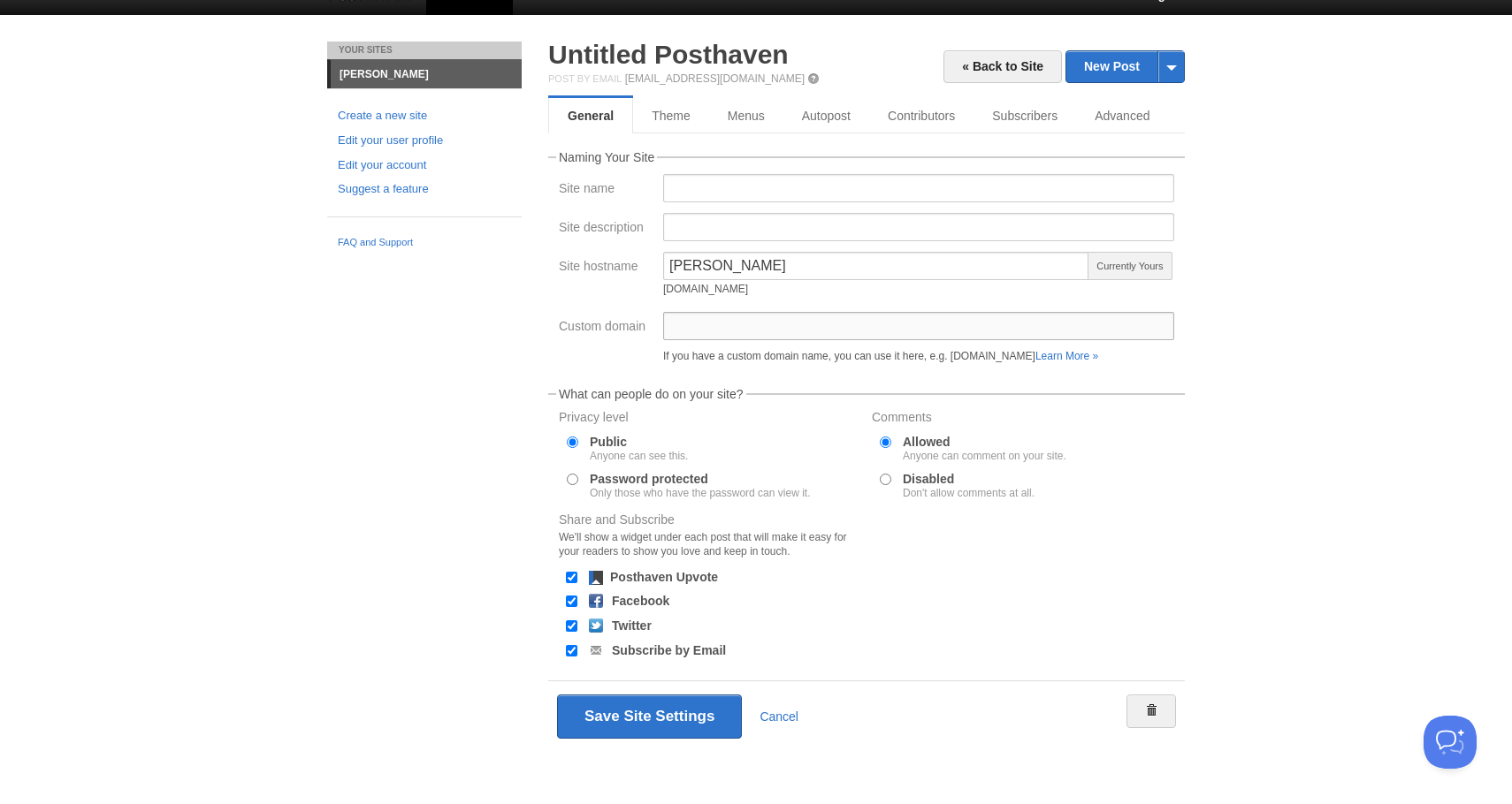
scroll to position [25, 0]
click at [943, 482] on label "Disabled Don't allow comments at all." at bounding box center [969, 486] width 132 height 26
click at [891, 482] on input "Disabled Don't allow comments at all." at bounding box center [885, 479] width 11 height 11
radio input "true"
click at [1079, 325] on input "Custom domain" at bounding box center [920, 326] width 512 height 29
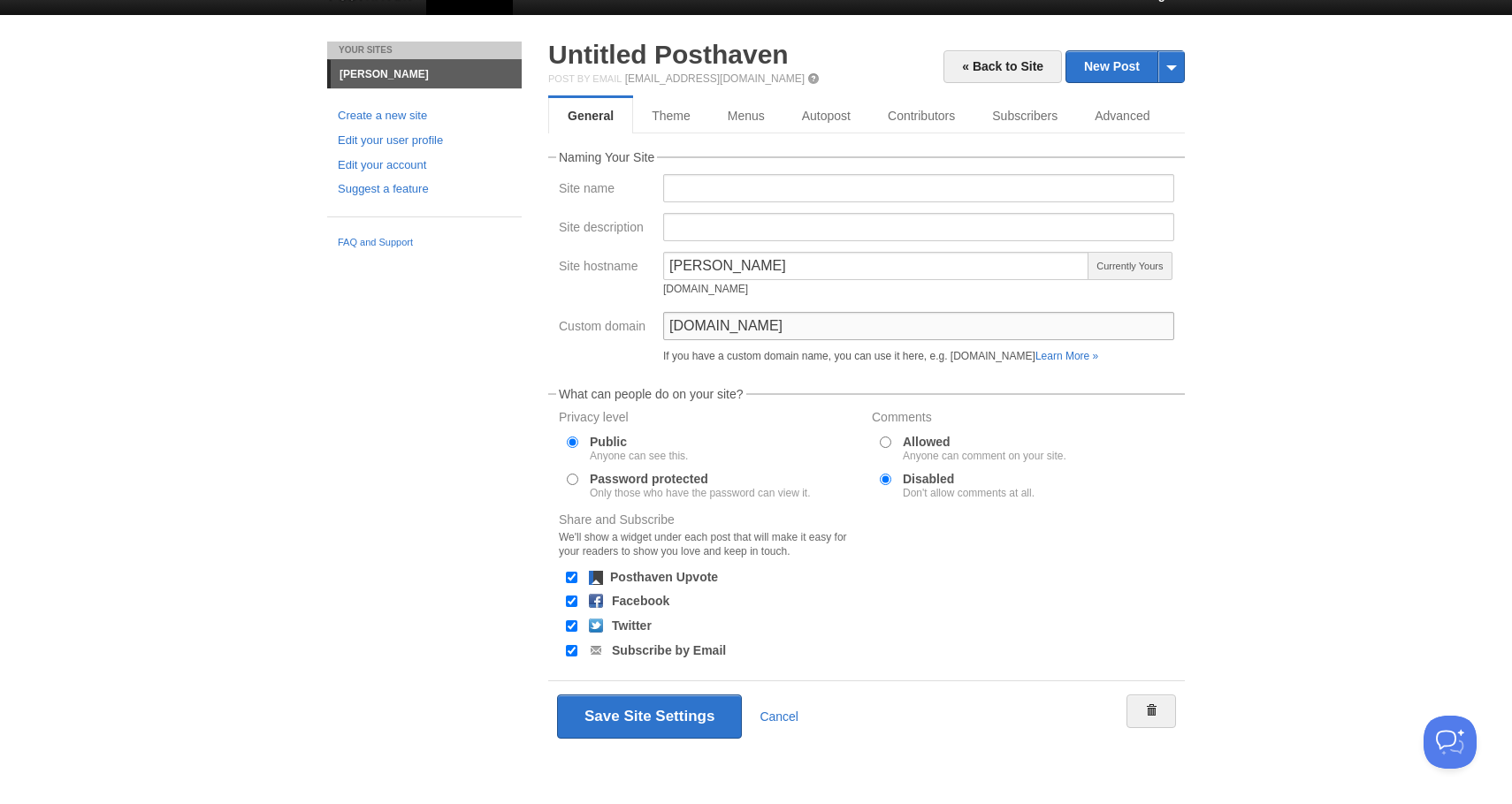
click at [1019, 330] on input "chriskuzak.com" at bounding box center [920, 326] width 512 height 29
click at [1232, 358] on body "Dashboard Logout Updated your user profile × Your Sites chriskuzak Create a new…" at bounding box center [756, 390] width 1512 height 829
click at [1145, 331] on input "chriskuzak.com" at bounding box center [920, 326] width 512 height 29
type input "blog.chriskuzak.com"
click at [1161, 409] on fieldset "What can people do on your site? Privacy level Public Anyone can see this. Pass…" at bounding box center [867, 525] width 637 height 275
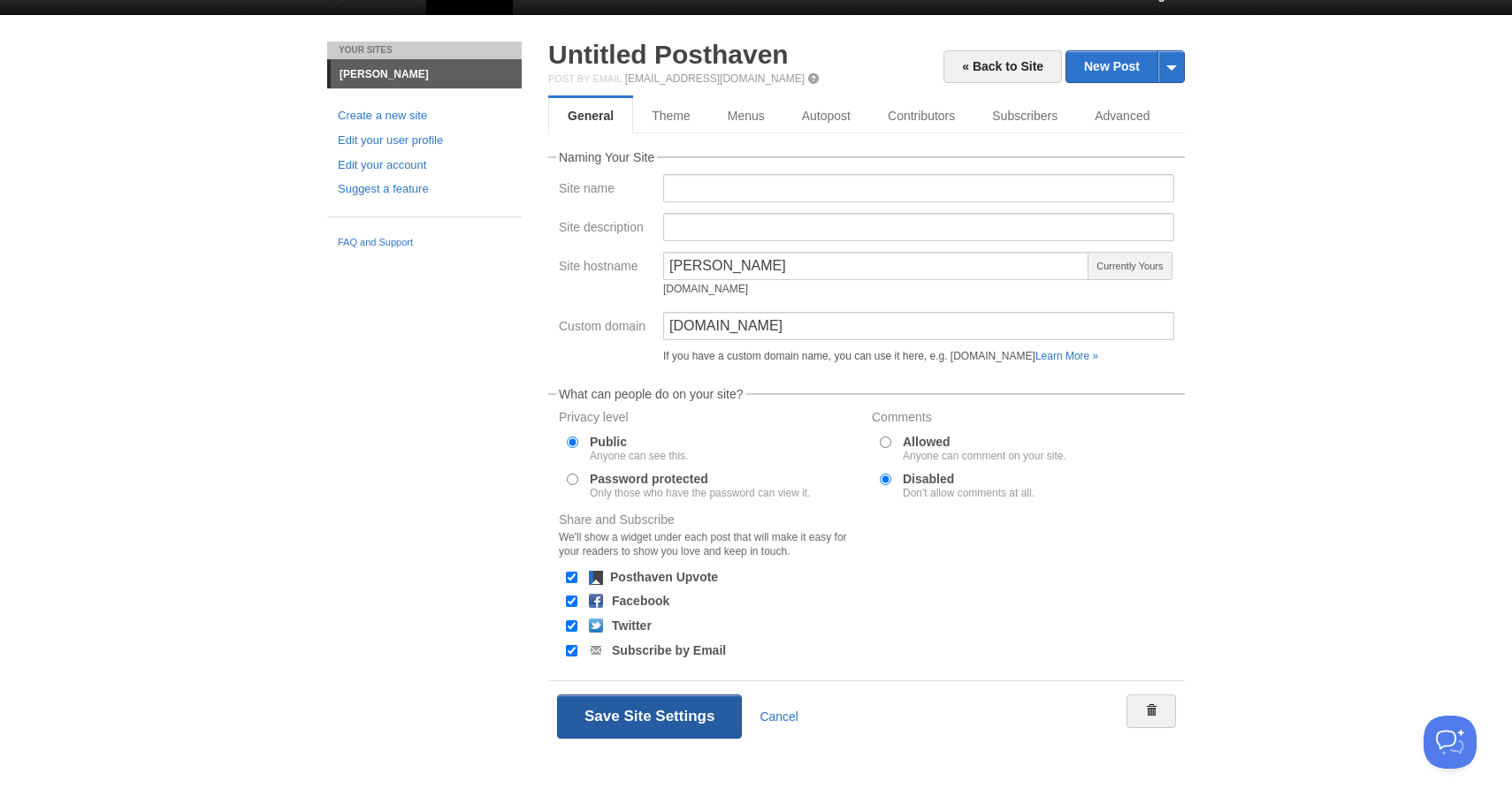
click at [682, 712] on button "Save Site Settings" at bounding box center [649, 717] width 184 height 45
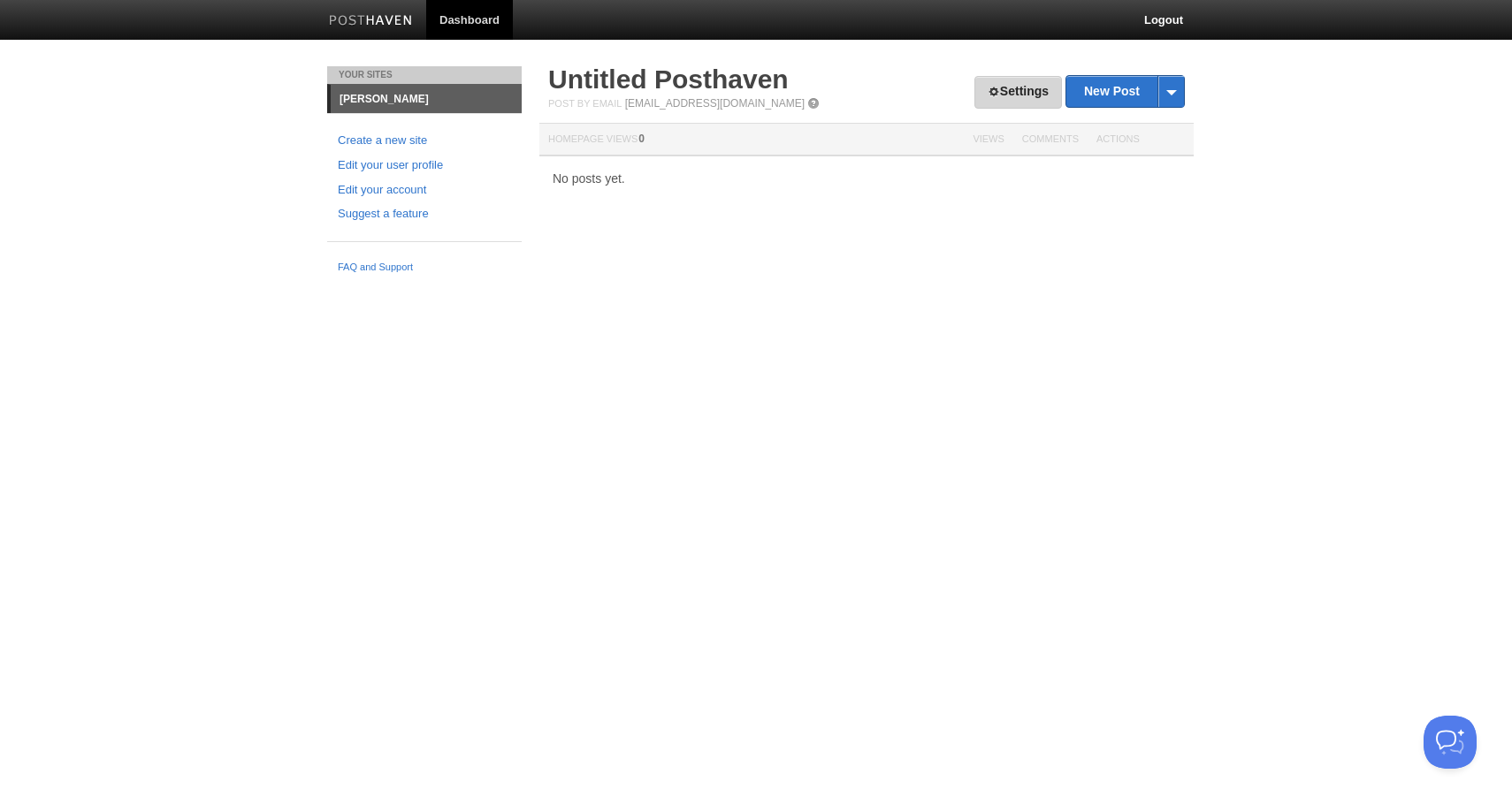
click at [989, 86] on span at bounding box center [994, 91] width 12 height 12
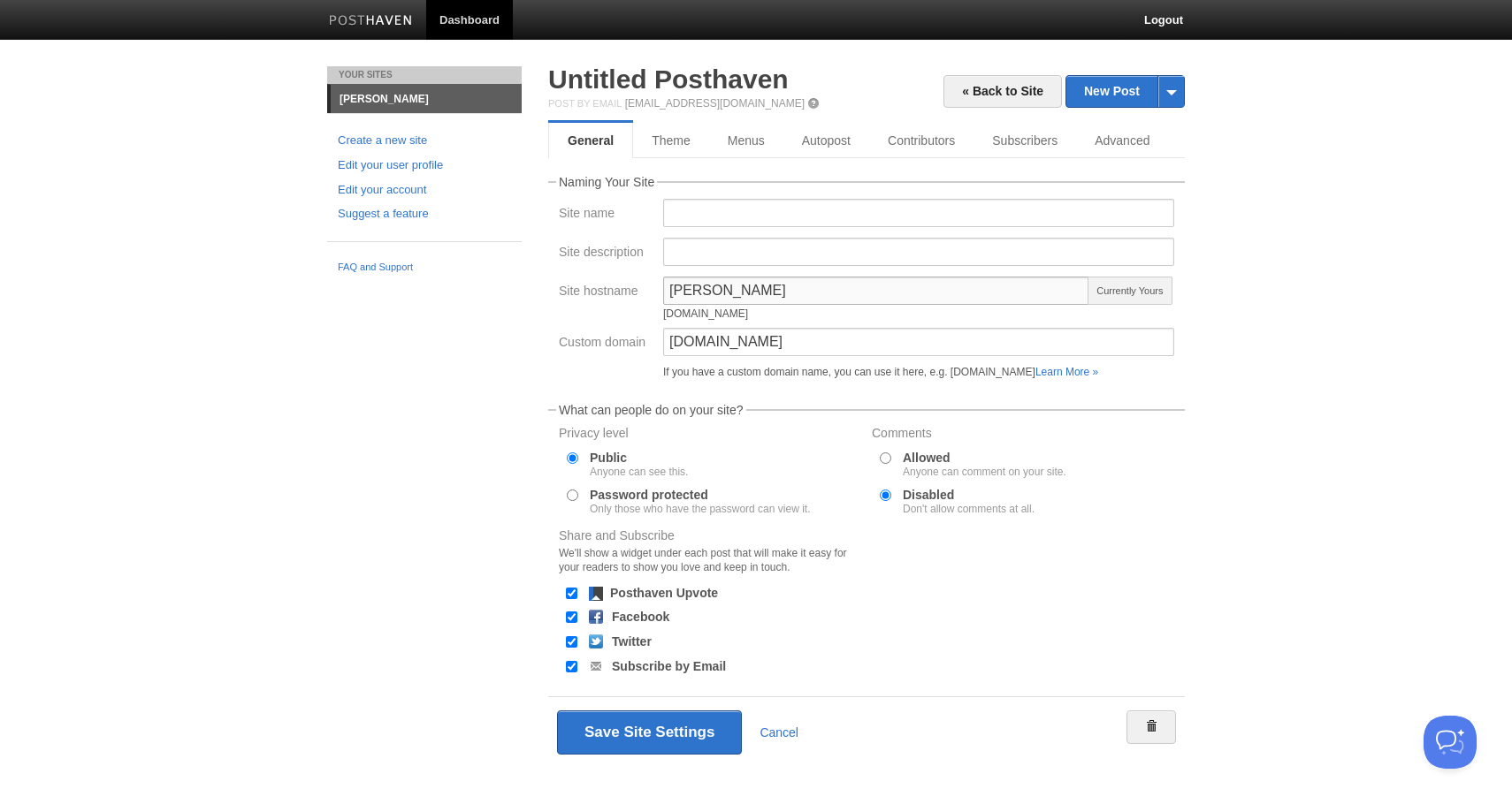
click at [785, 291] on input "chriskuzak" at bounding box center [877, 291] width 426 height 29
drag, startPoint x: 785, startPoint y: 291, endPoint x: 661, endPoint y: 288, distance: 124.0
click at [661, 290] on div "chriskuzak chriskuzak.posthaven.com Currently Yours" at bounding box center [919, 302] width 522 height 51
drag, startPoint x: 695, startPoint y: 294, endPoint x: 637, endPoint y: 295, distance: 58.0
click at [639, 295] on div "Site hostname blog blog.posthaven.com Available" at bounding box center [866, 302] width 626 height 51
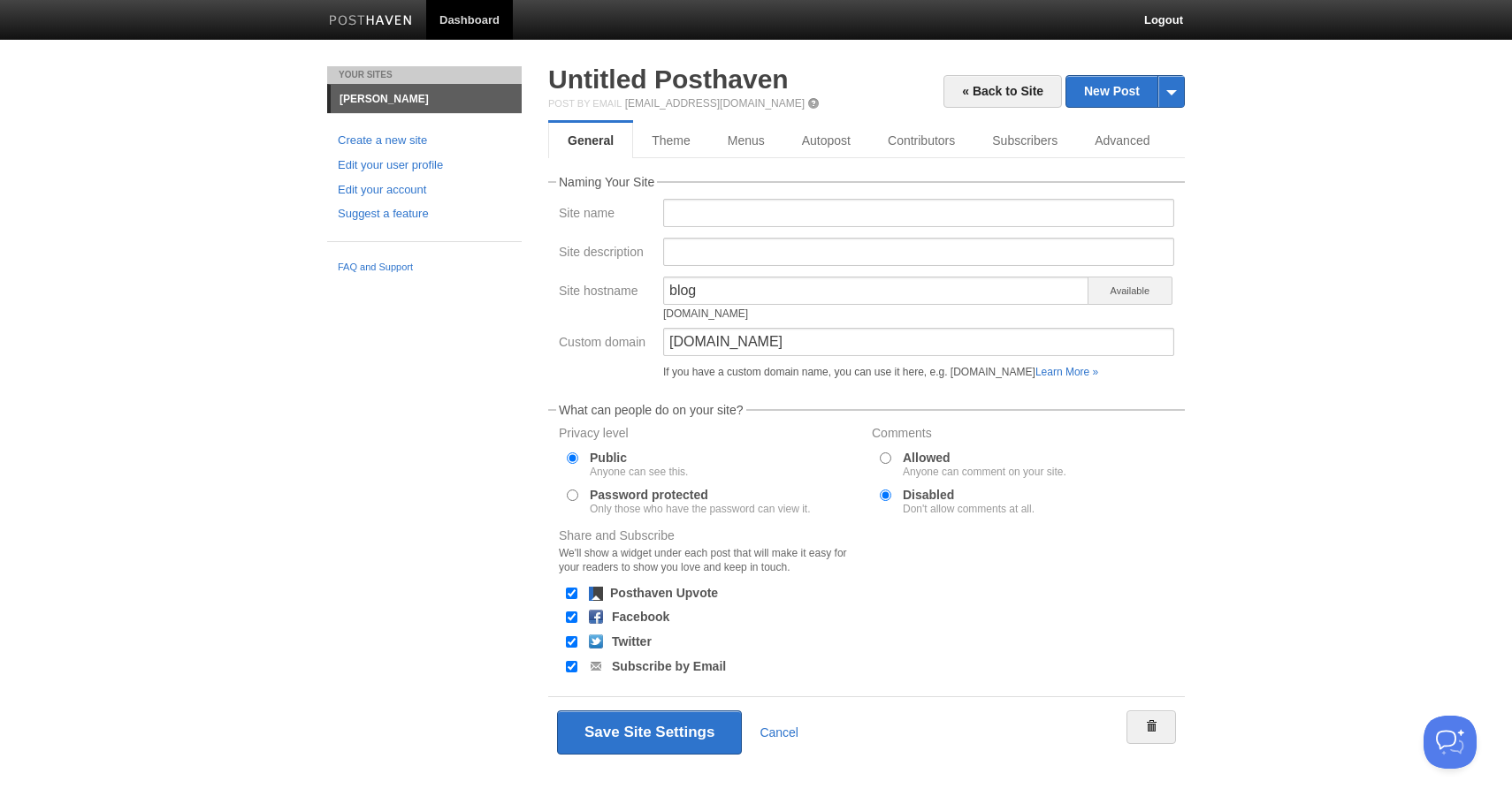
click at [1333, 316] on body "Dashboard Logout Updated your user profile × Updated site: × Your Sites chrisku…" at bounding box center [756, 410] width 1512 height 820
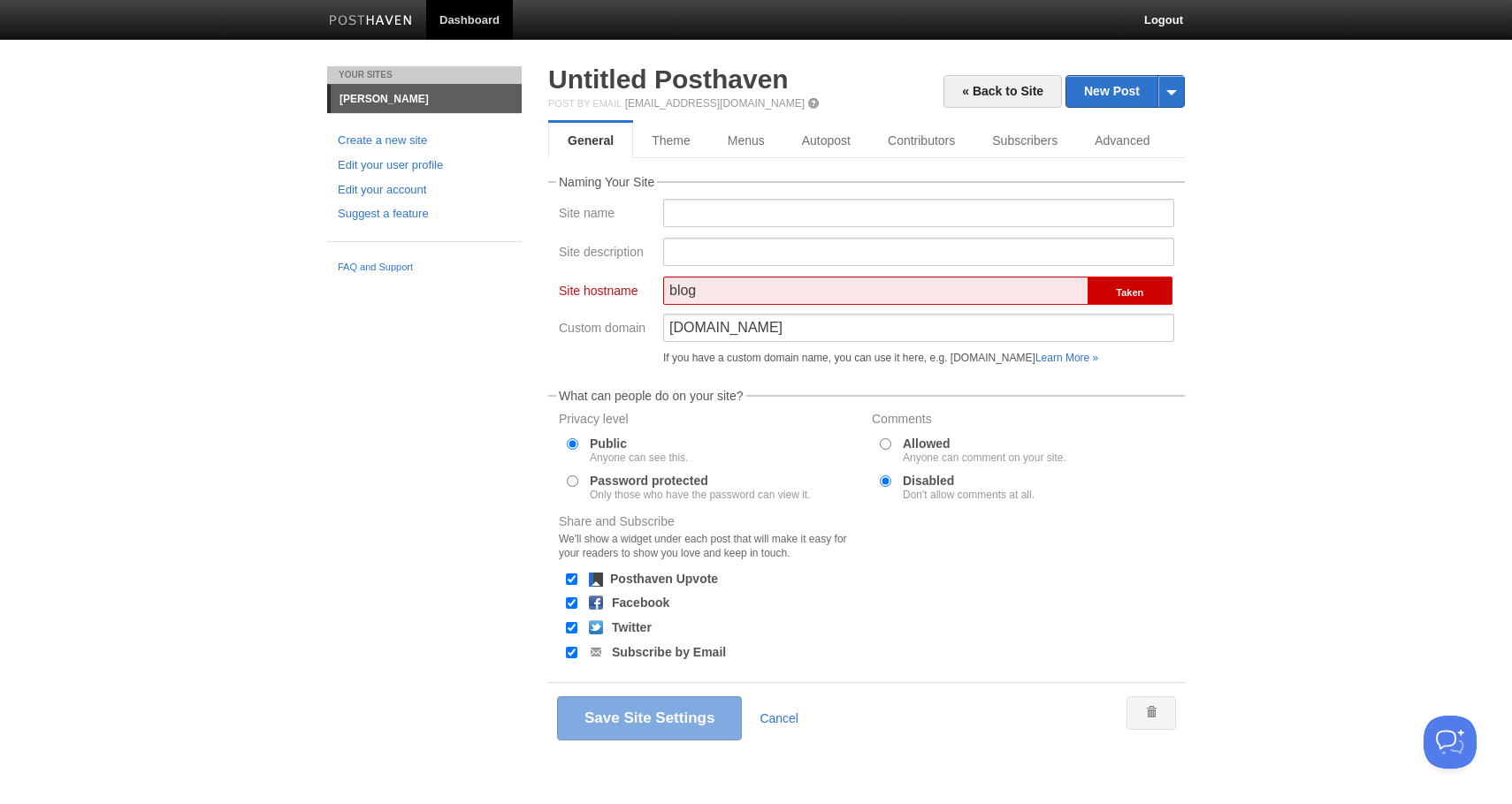
drag, startPoint x: 726, startPoint y: 296, endPoint x: 539, endPoint y: 279, distance: 187.8
click at [539, 279] on div "« Back to Site New Post by Web by Email Untitled Posthaven Post by Email post@c…" at bounding box center [867, 436] width 664 height 739
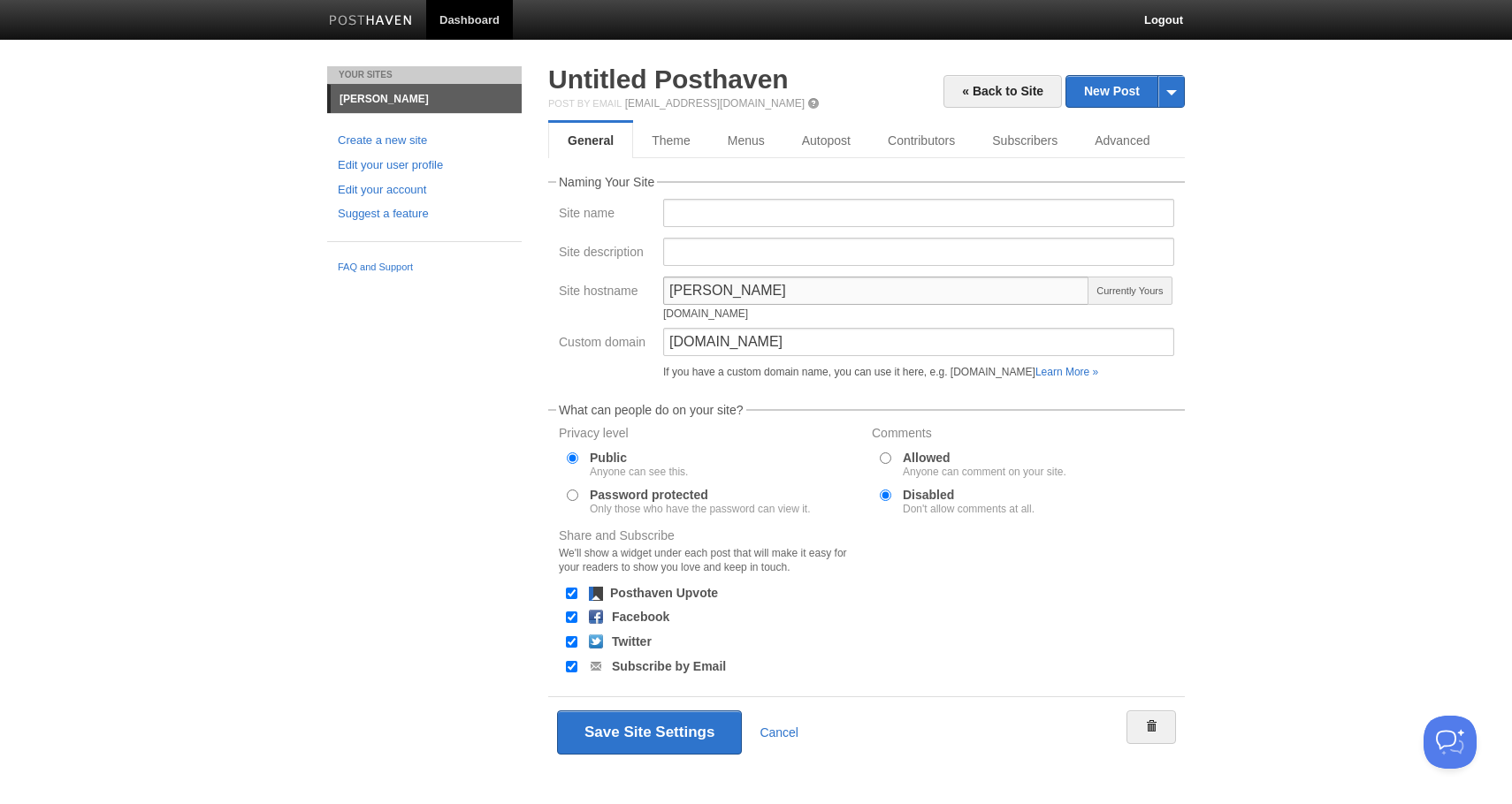
type input "chriskuzak"
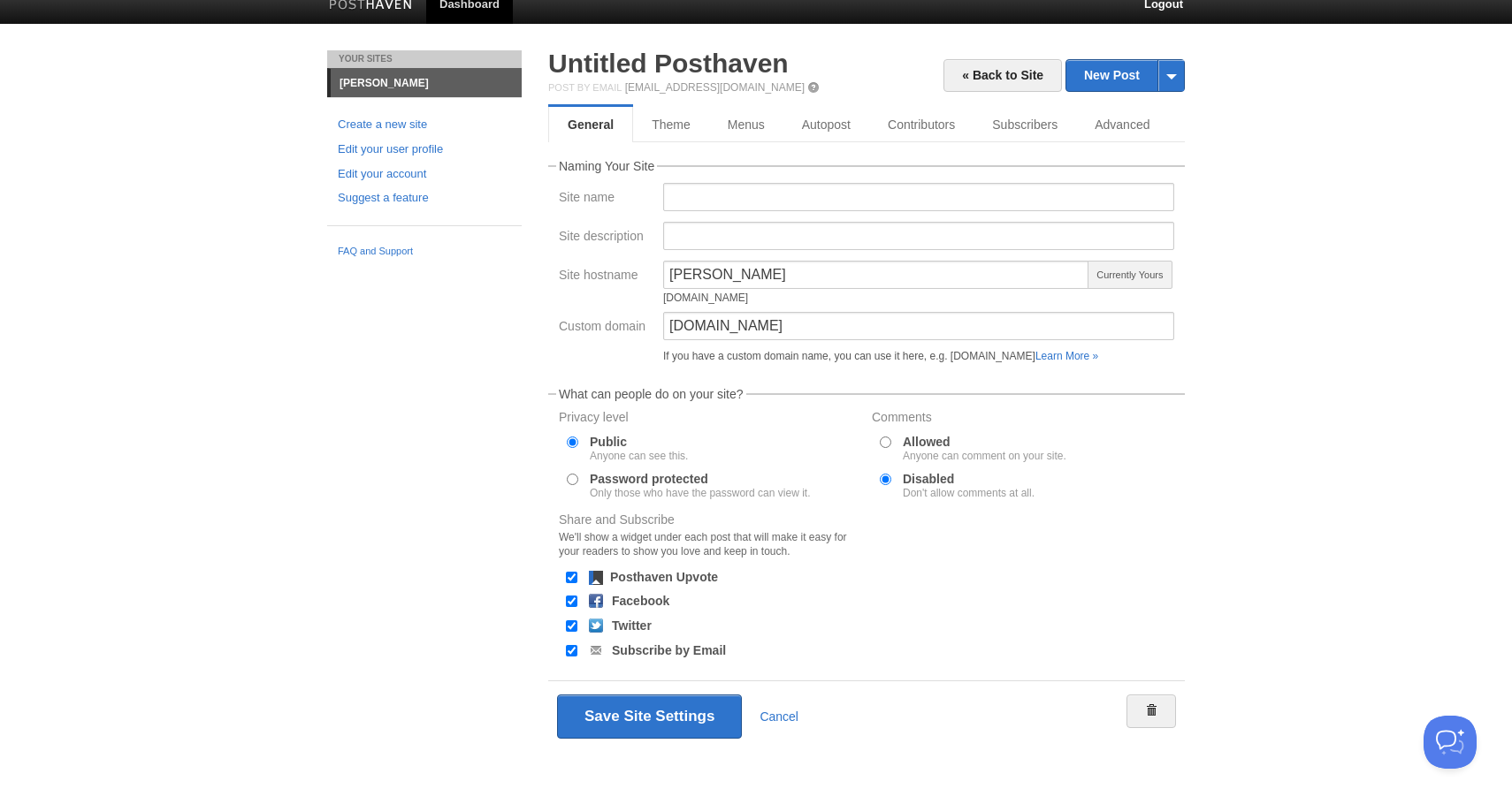
click at [1194, 258] on div "« Back to Site New Post by Web by Email Untitled Posthaven Post by Email post@c…" at bounding box center [867, 427] width 664 height 754
click at [687, 710] on button "Save Site Settings" at bounding box center [649, 717] width 184 height 45
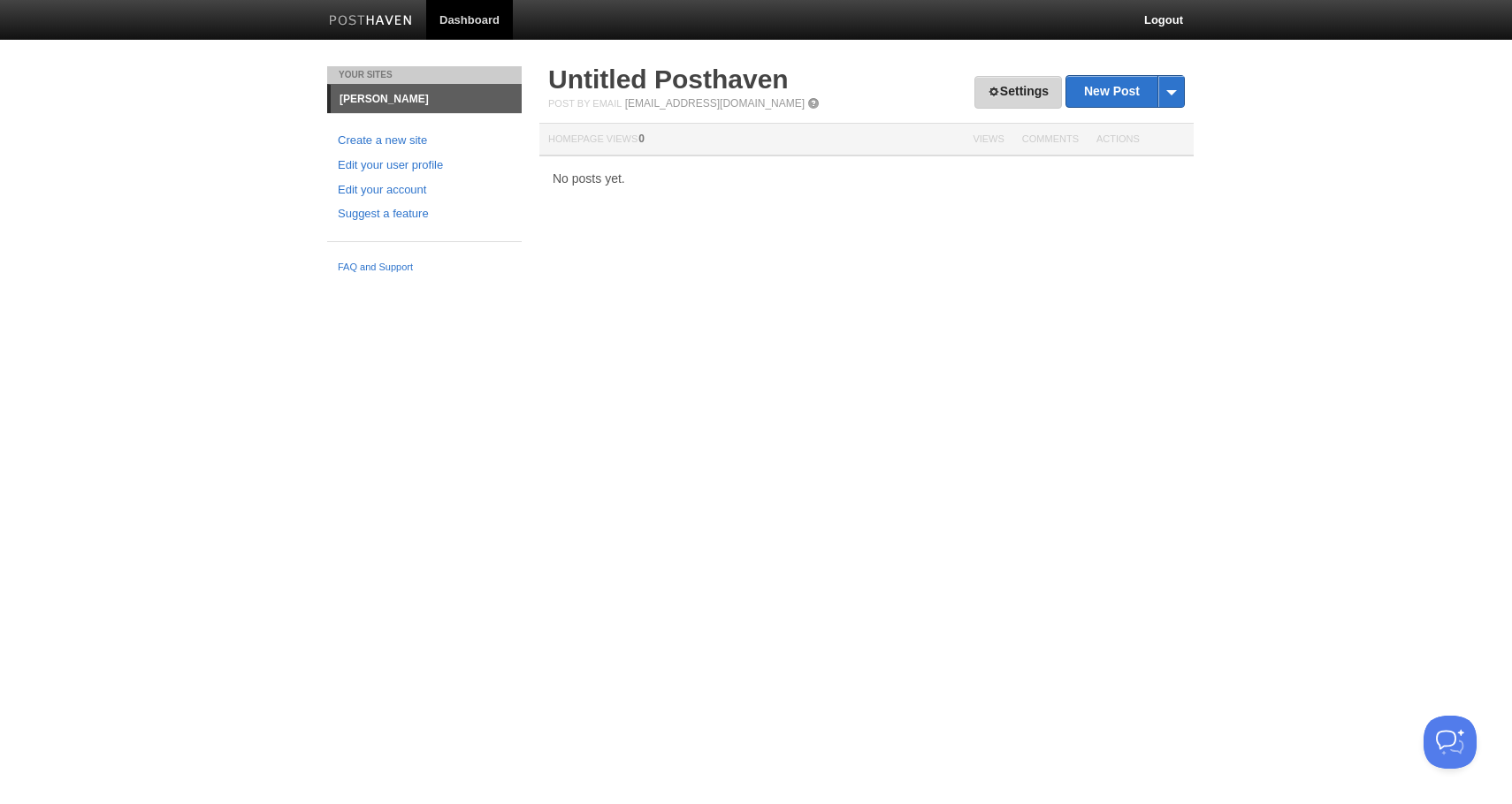
click at [1009, 98] on link "Settings" at bounding box center [1018, 92] width 87 height 32
